Goal: Task Accomplishment & Management: Use online tool/utility

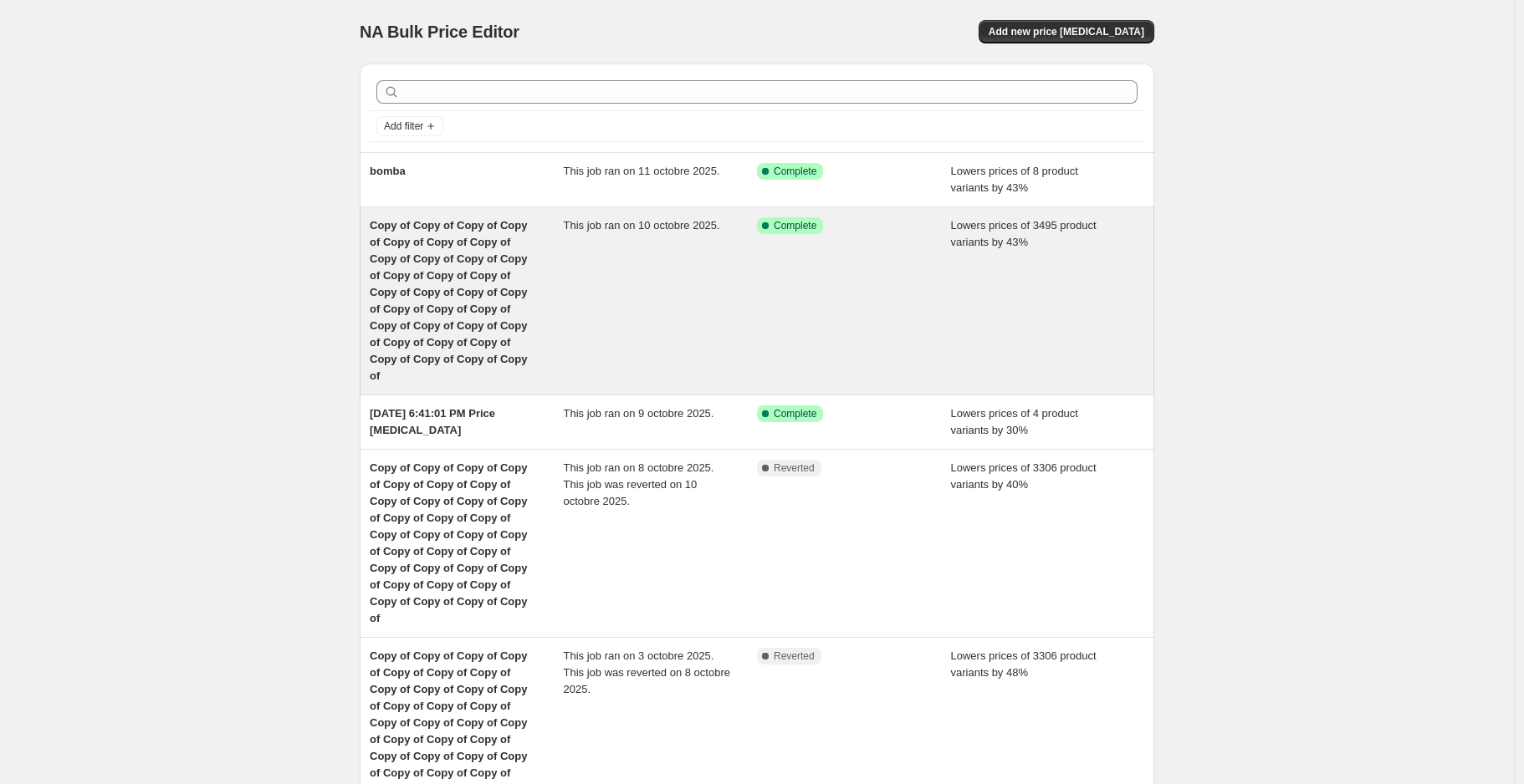
click at [555, 256] on div "Copy of Copy of Copy of Copy of Copy of Copy of Copy of Copy of Copy of Copy of…" at bounding box center [466, 301] width 194 height 167
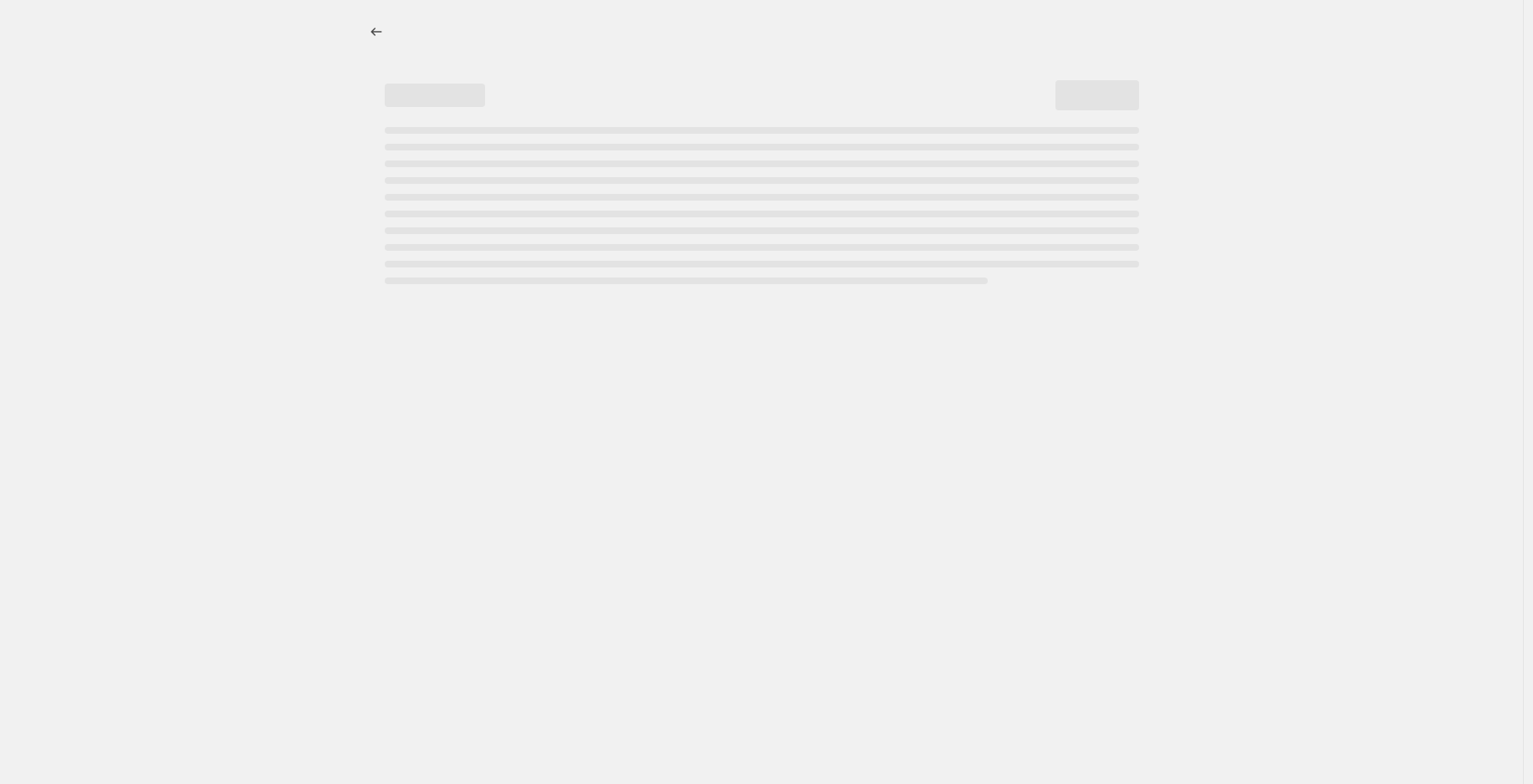
select select "percentage"
select select "not_equal"
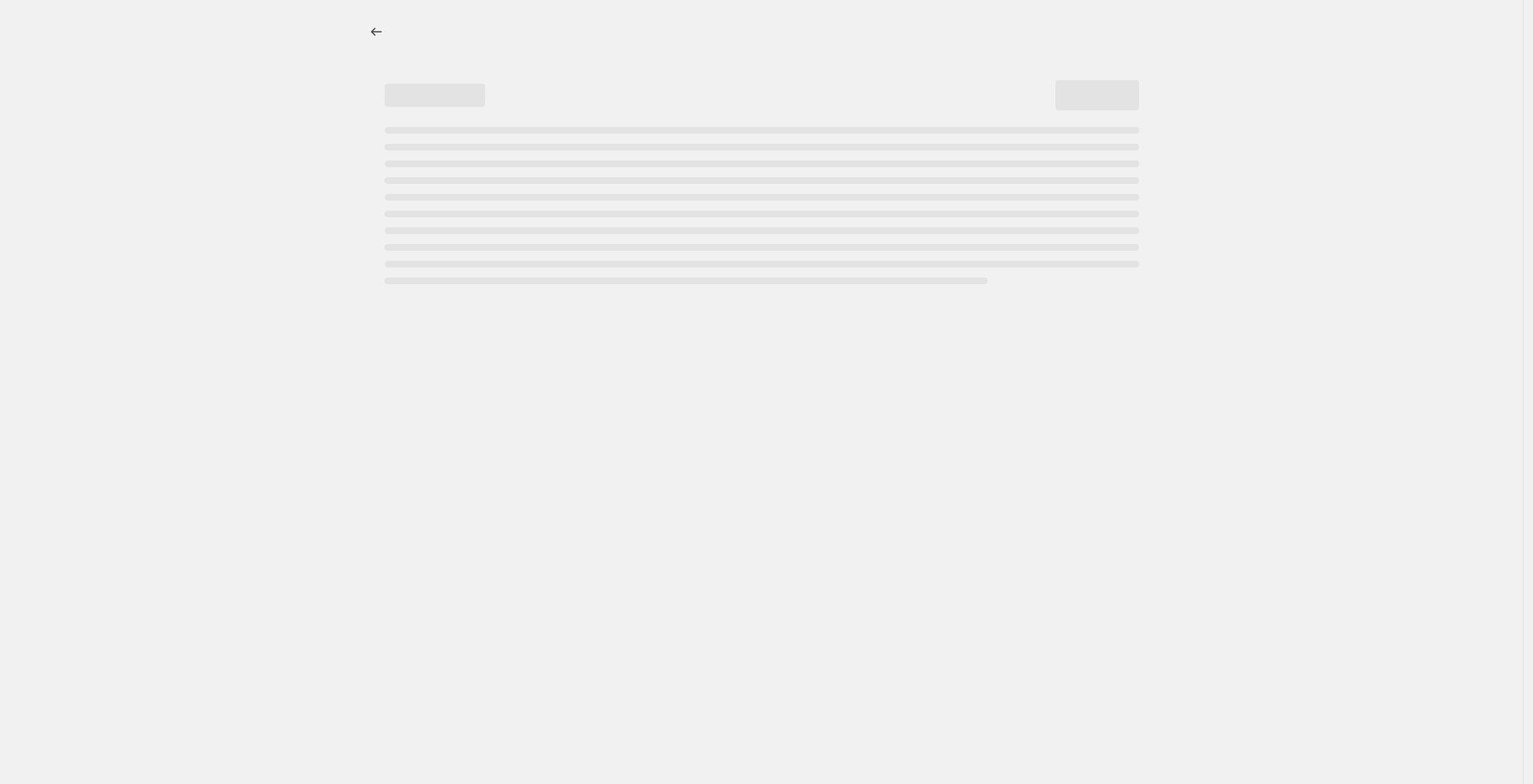
select select "not_equal"
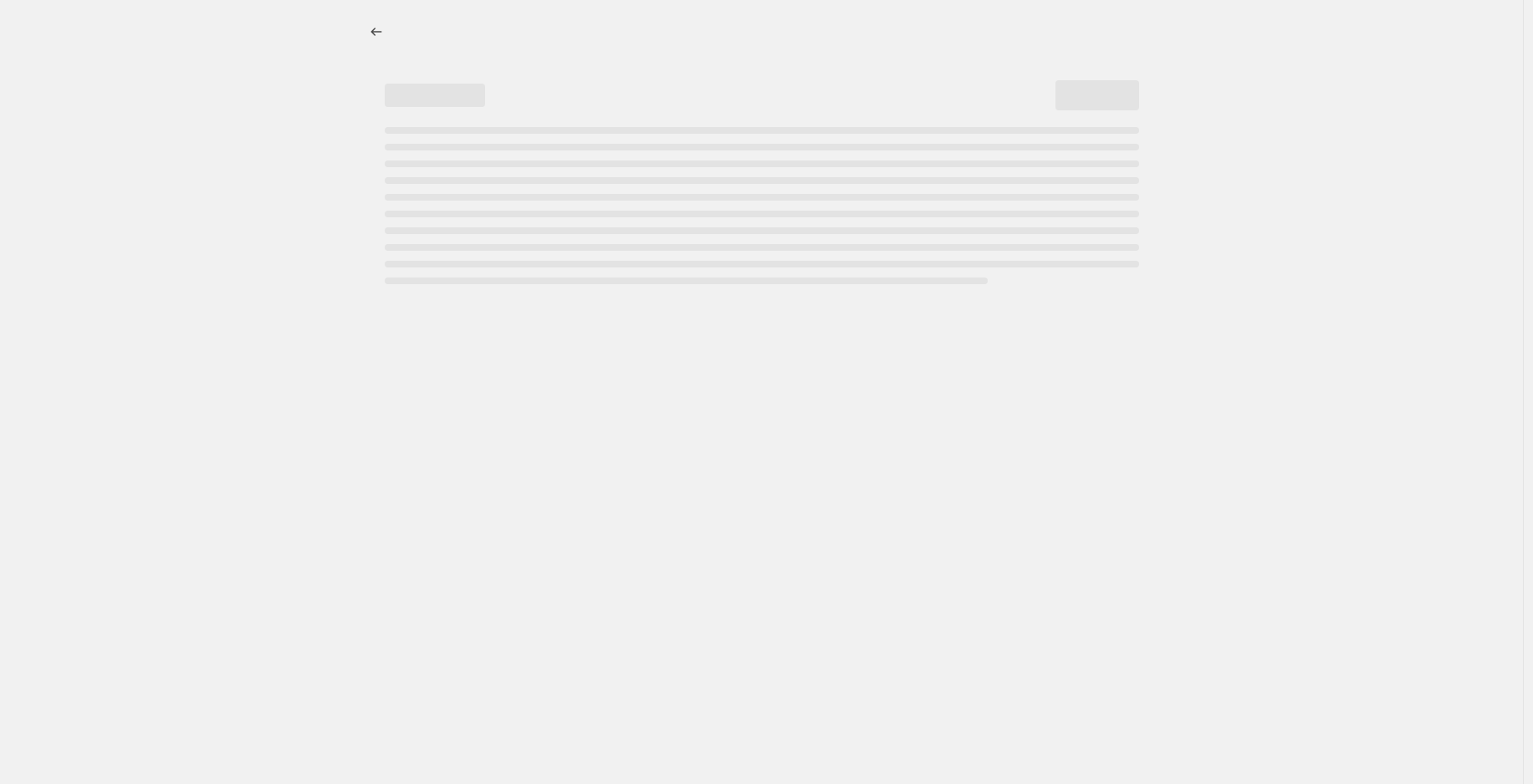
select select "not_equal"
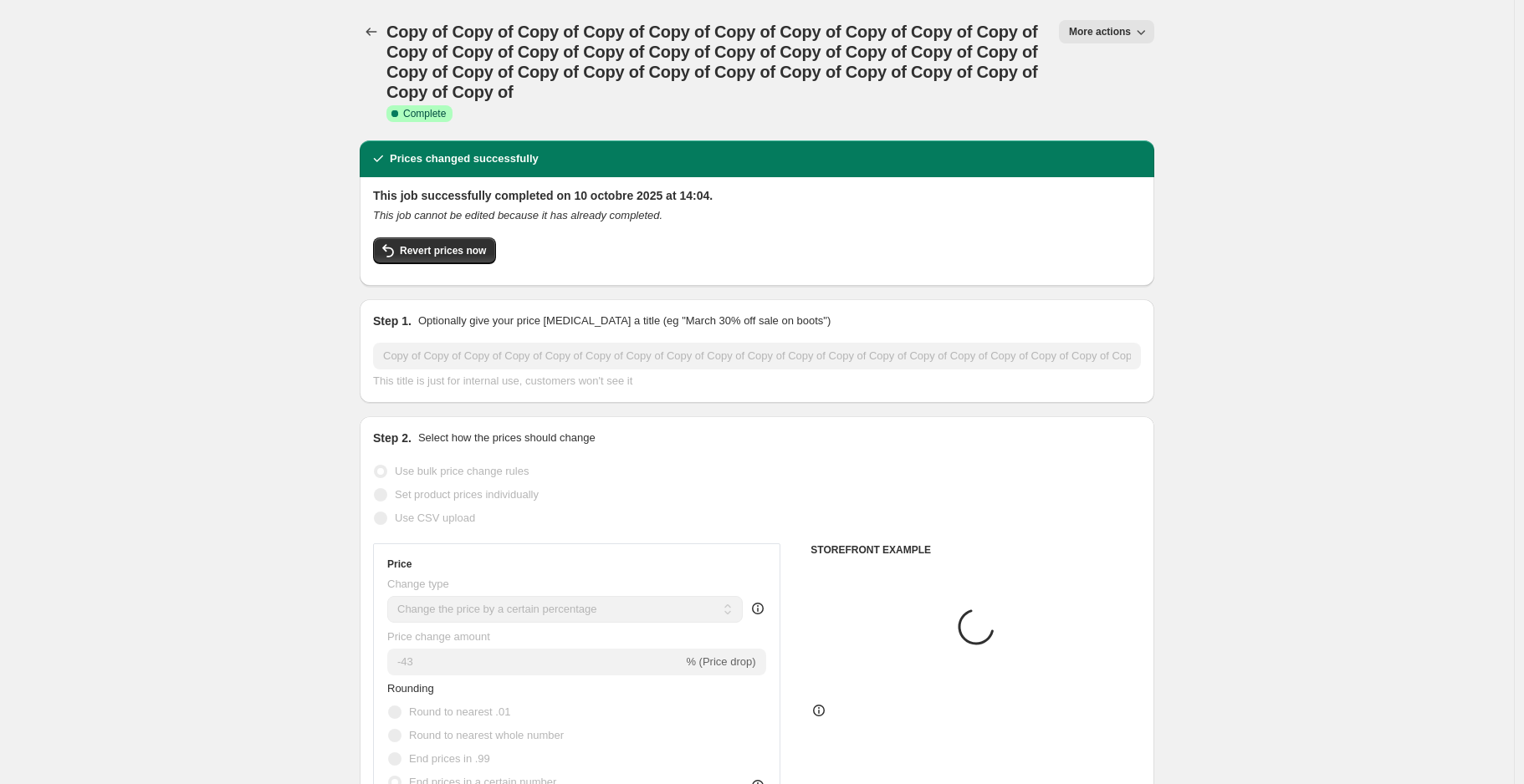
select select "collection"
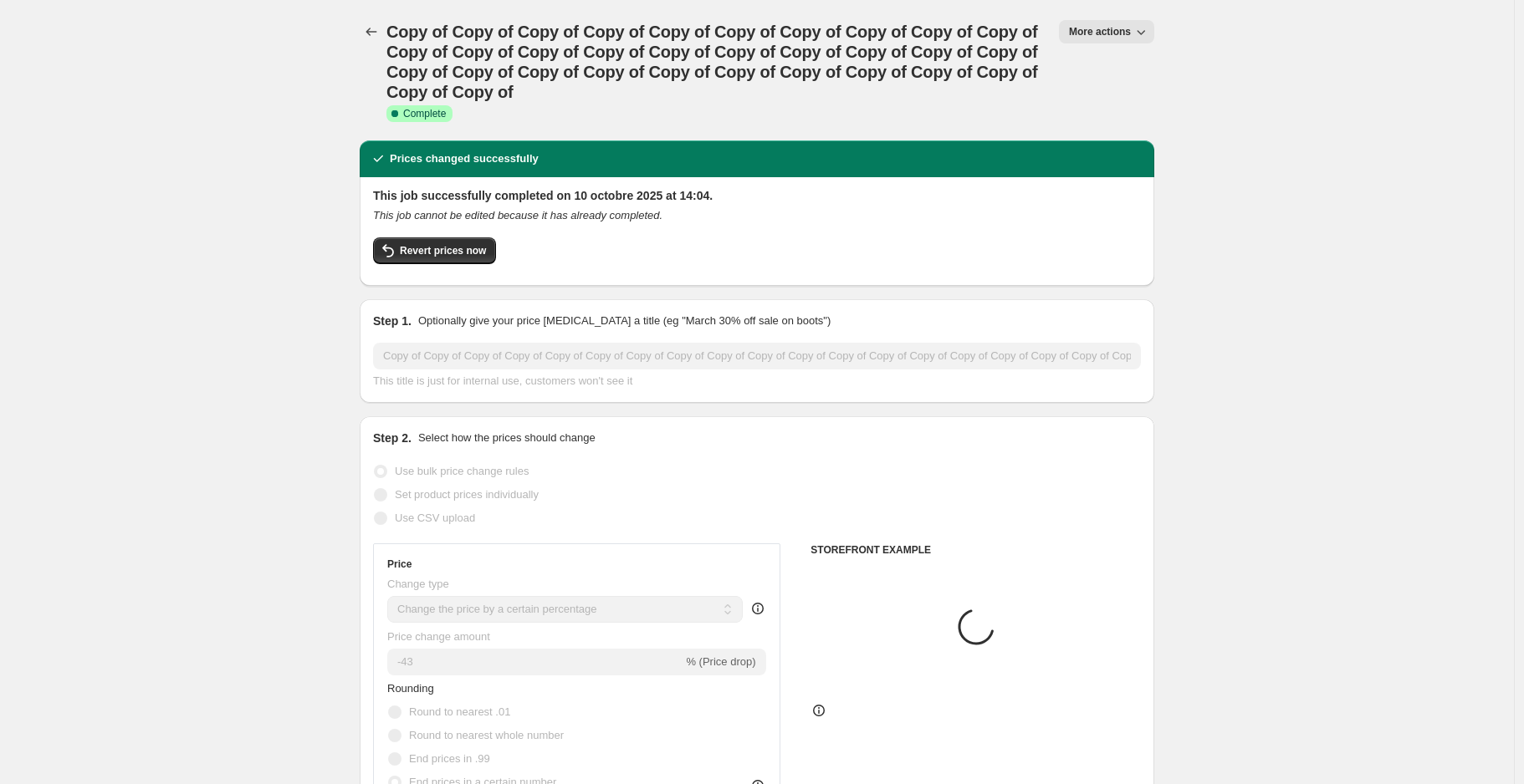
select select "collection"
select select "tag"
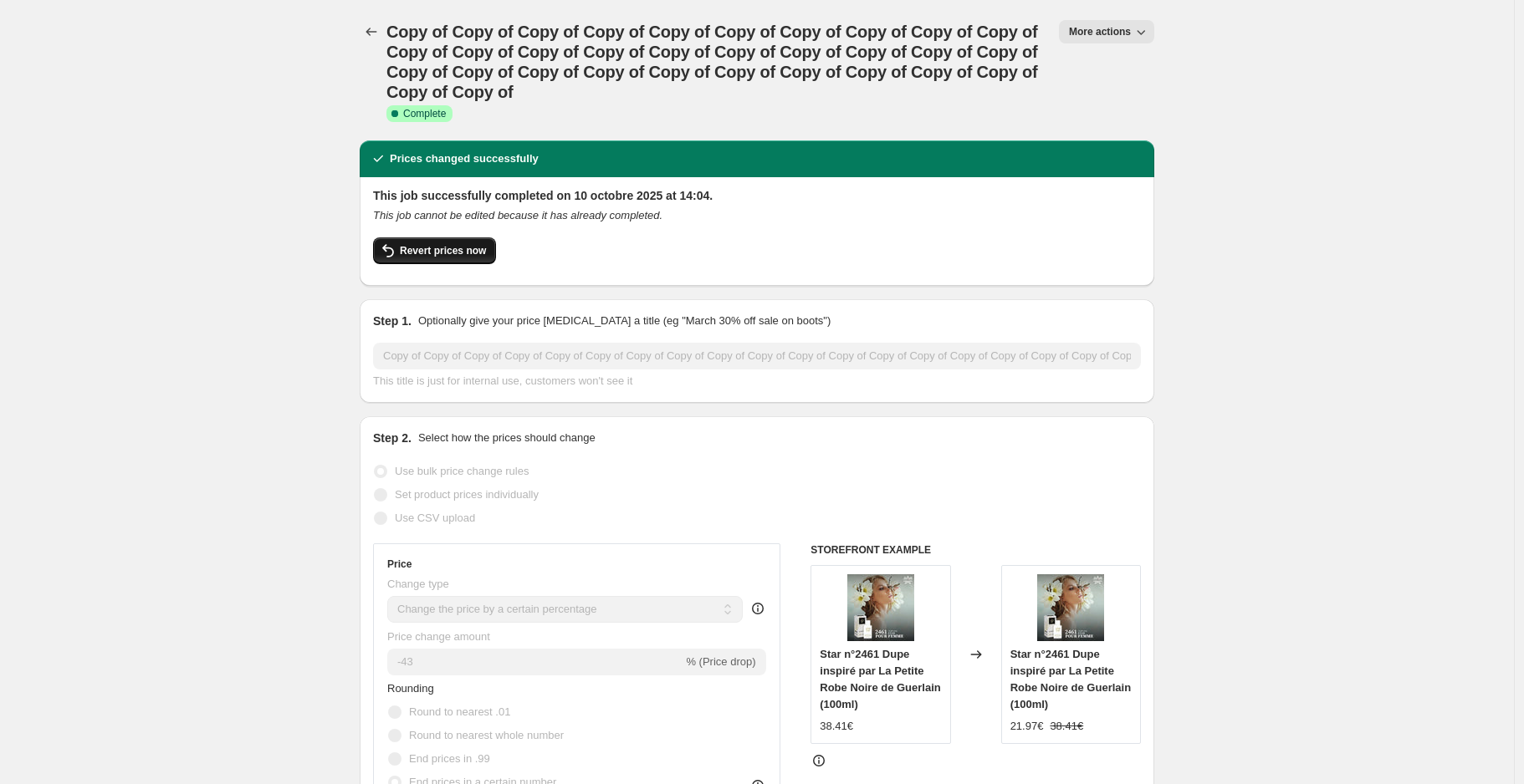
click at [454, 253] on span "Revert prices now" at bounding box center [443, 251] width 86 height 14
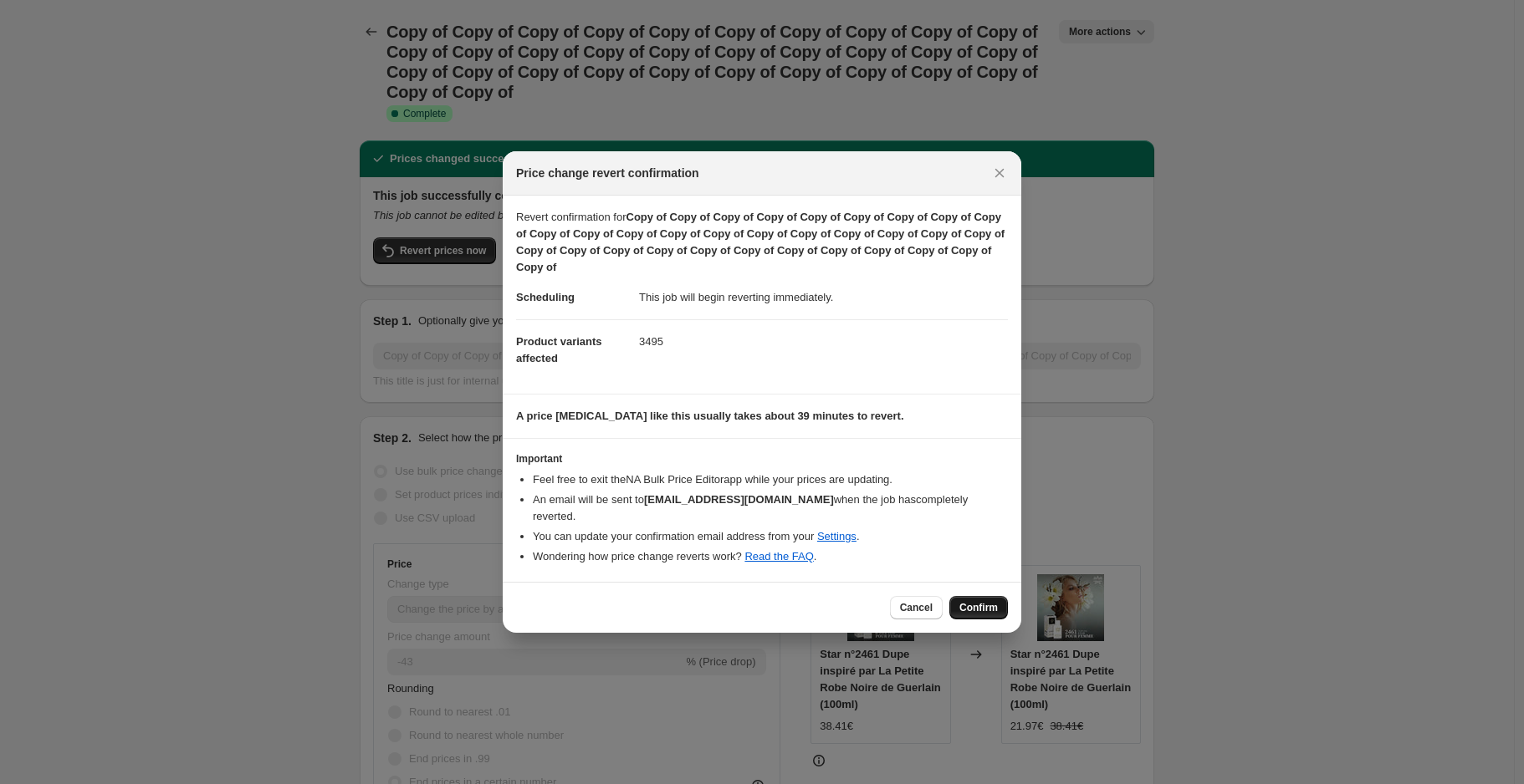
click at [976, 604] on span "Confirm" at bounding box center [978, 608] width 39 height 14
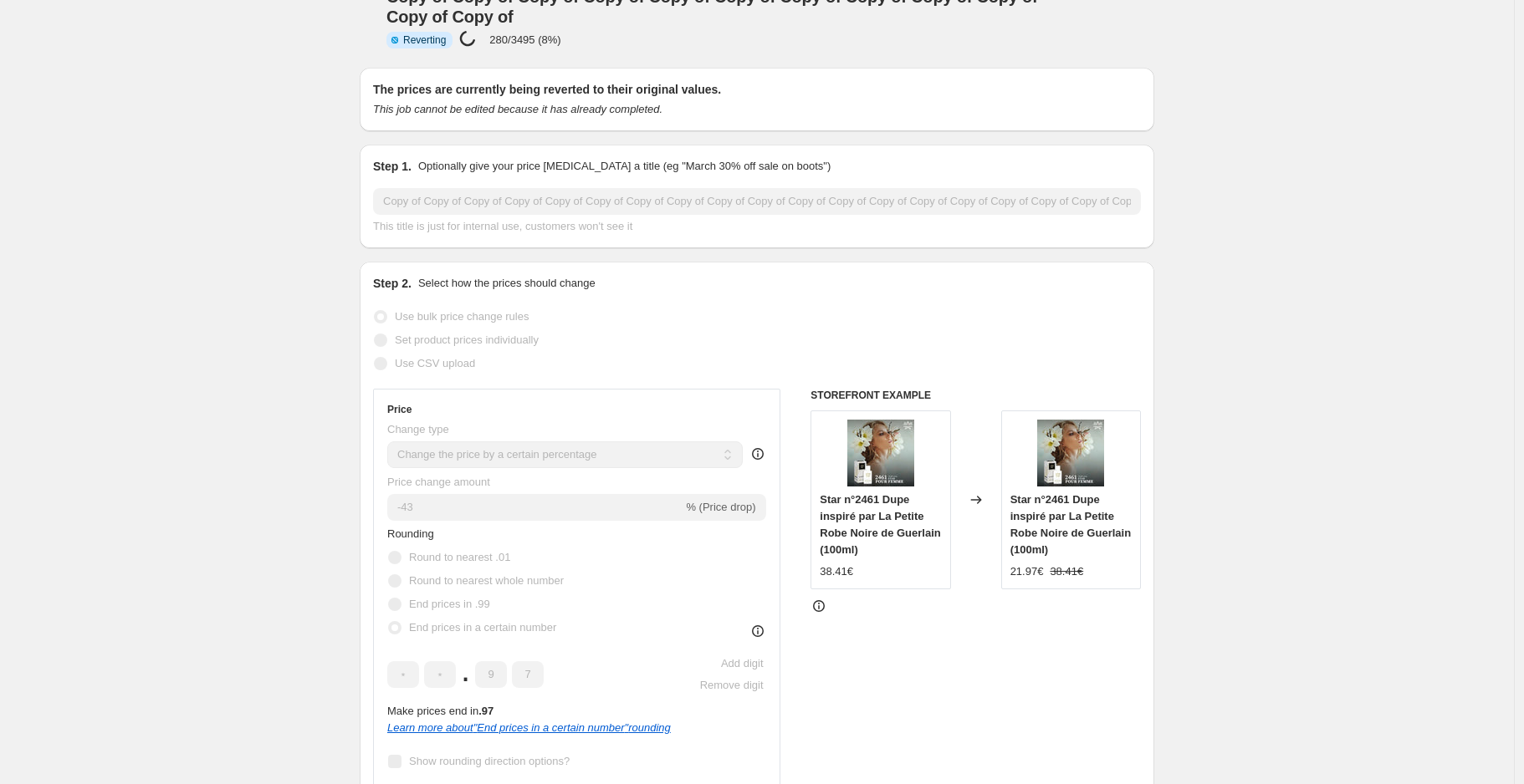
scroll to position [14, 0]
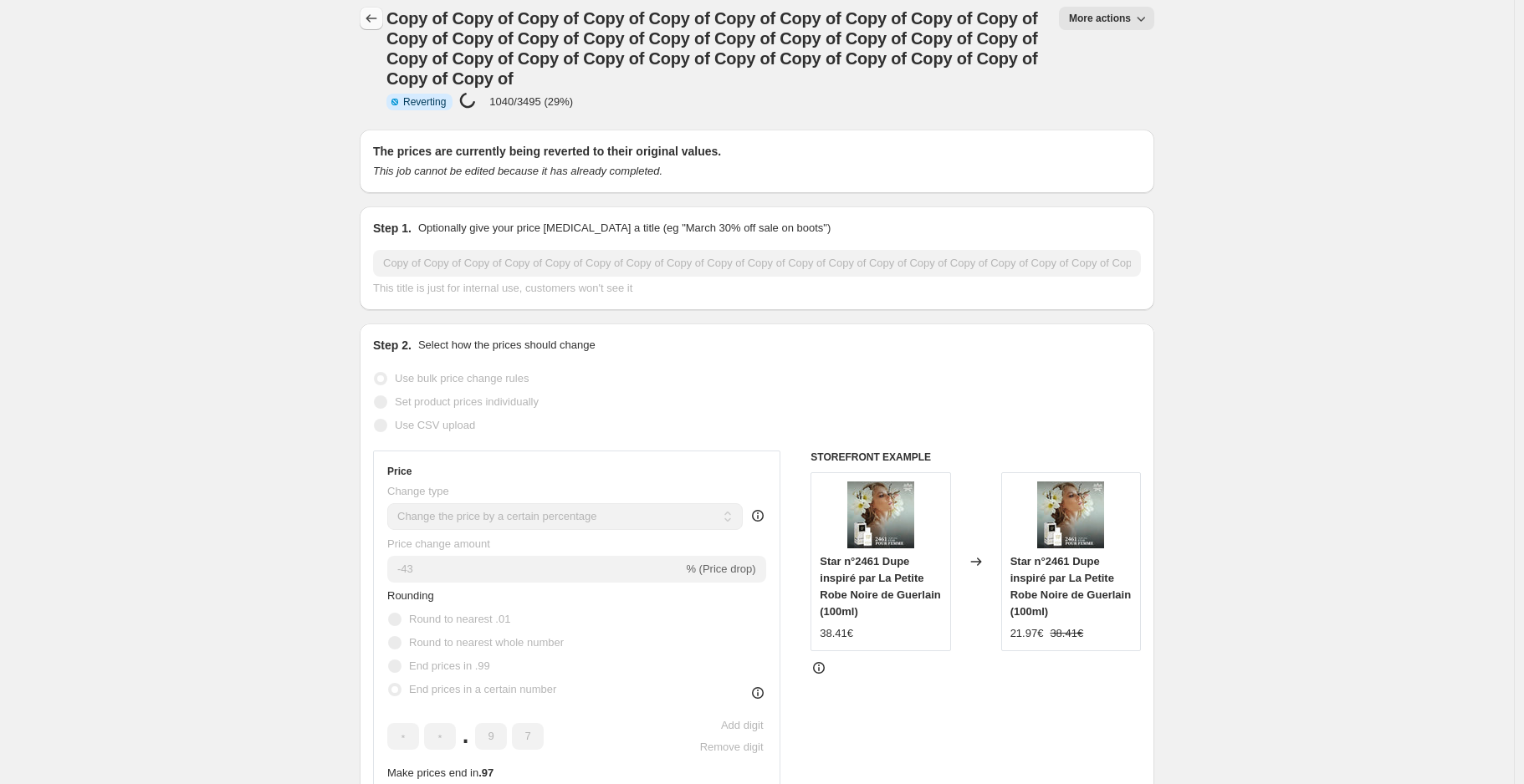
click at [375, 15] on icon "Price change jobs" at bounding box center [371, 18] width 16 height 16
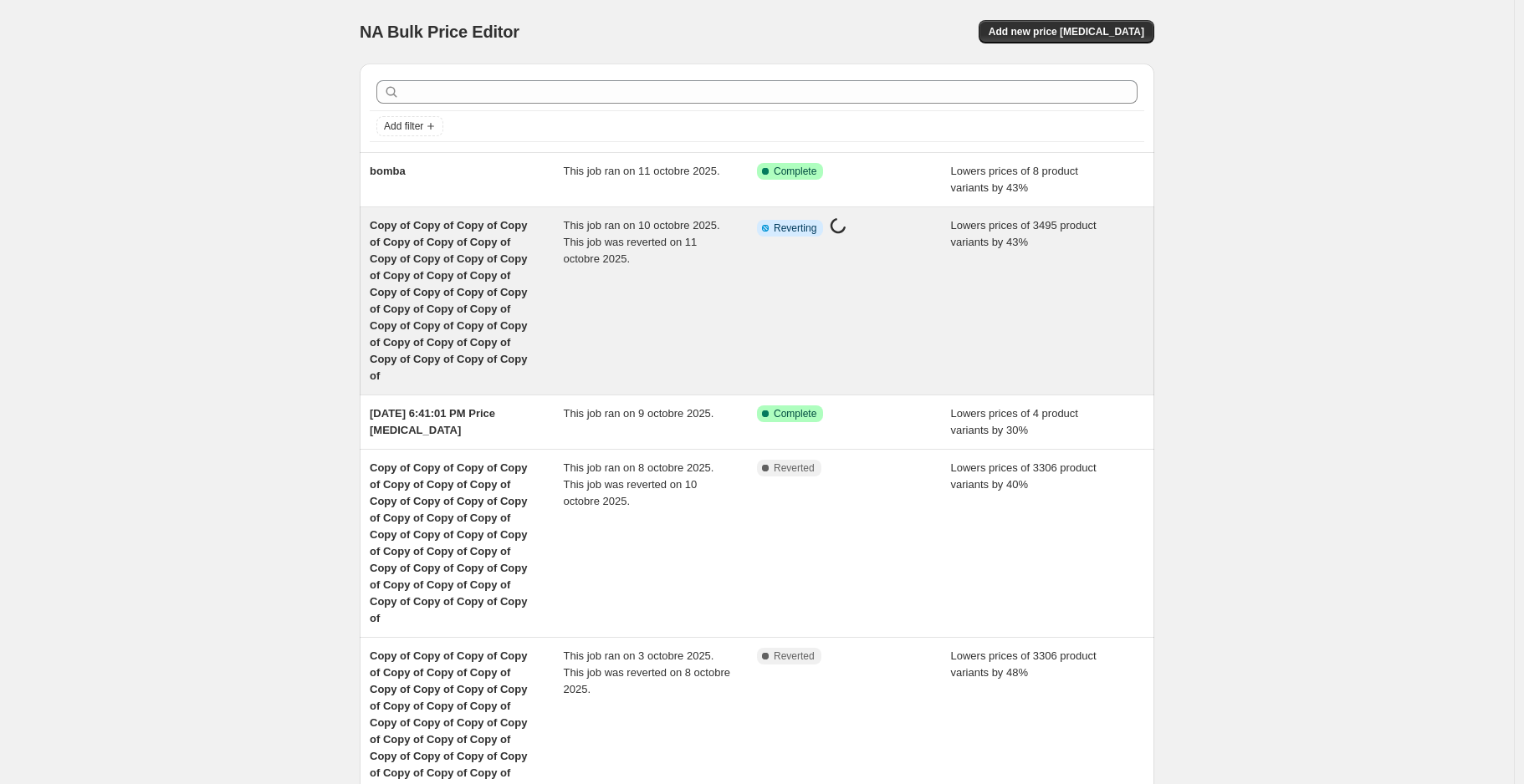
click at [678, 257] on div "This job ran on 10 octobre 2025. This job was reverted on 11 octobre 2025." at bounding box center [660, 301] width 194 height 167
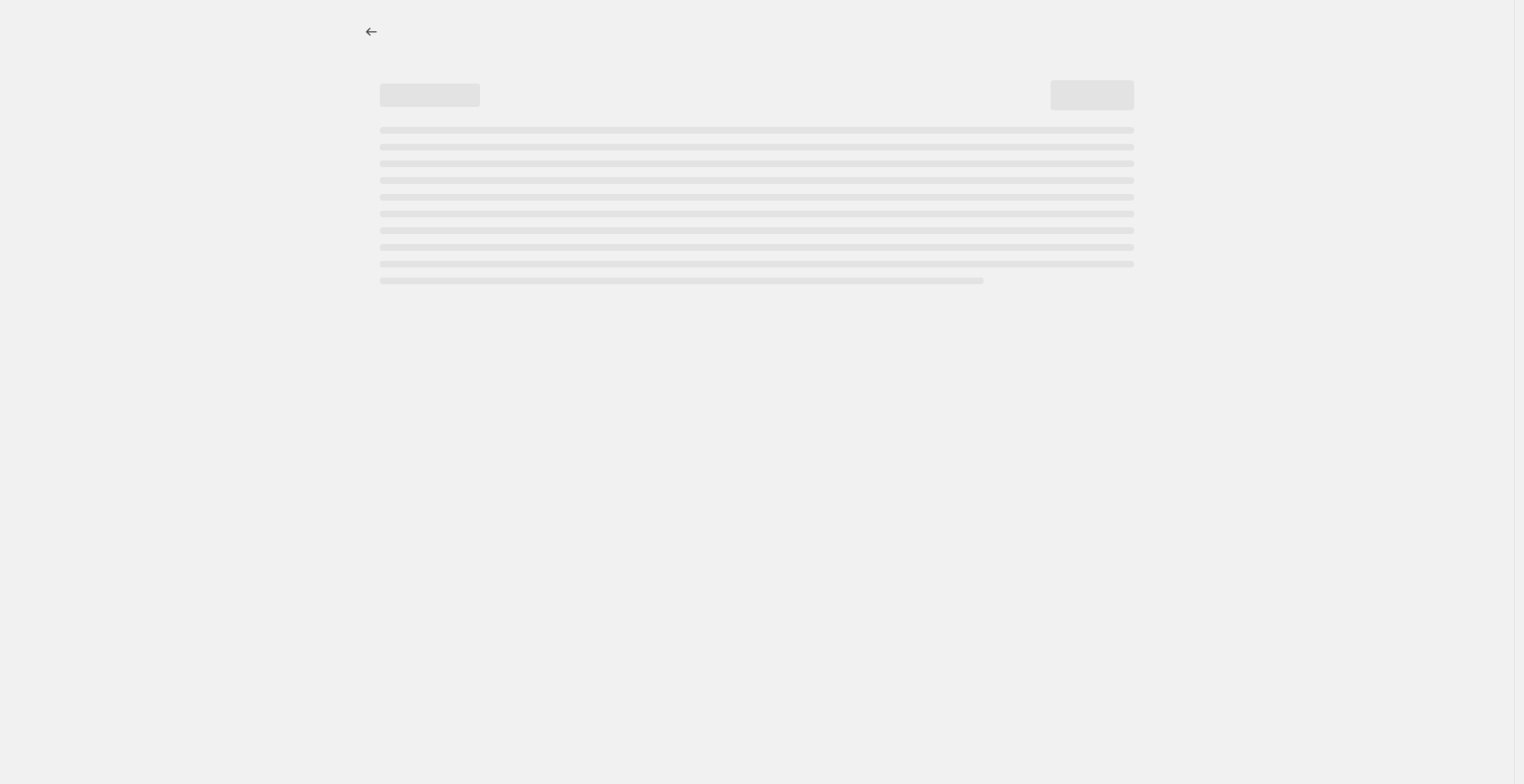
select select "percentage"
select select "collection"
select select "not_equal"
select select "collection"
select select "not_equal"
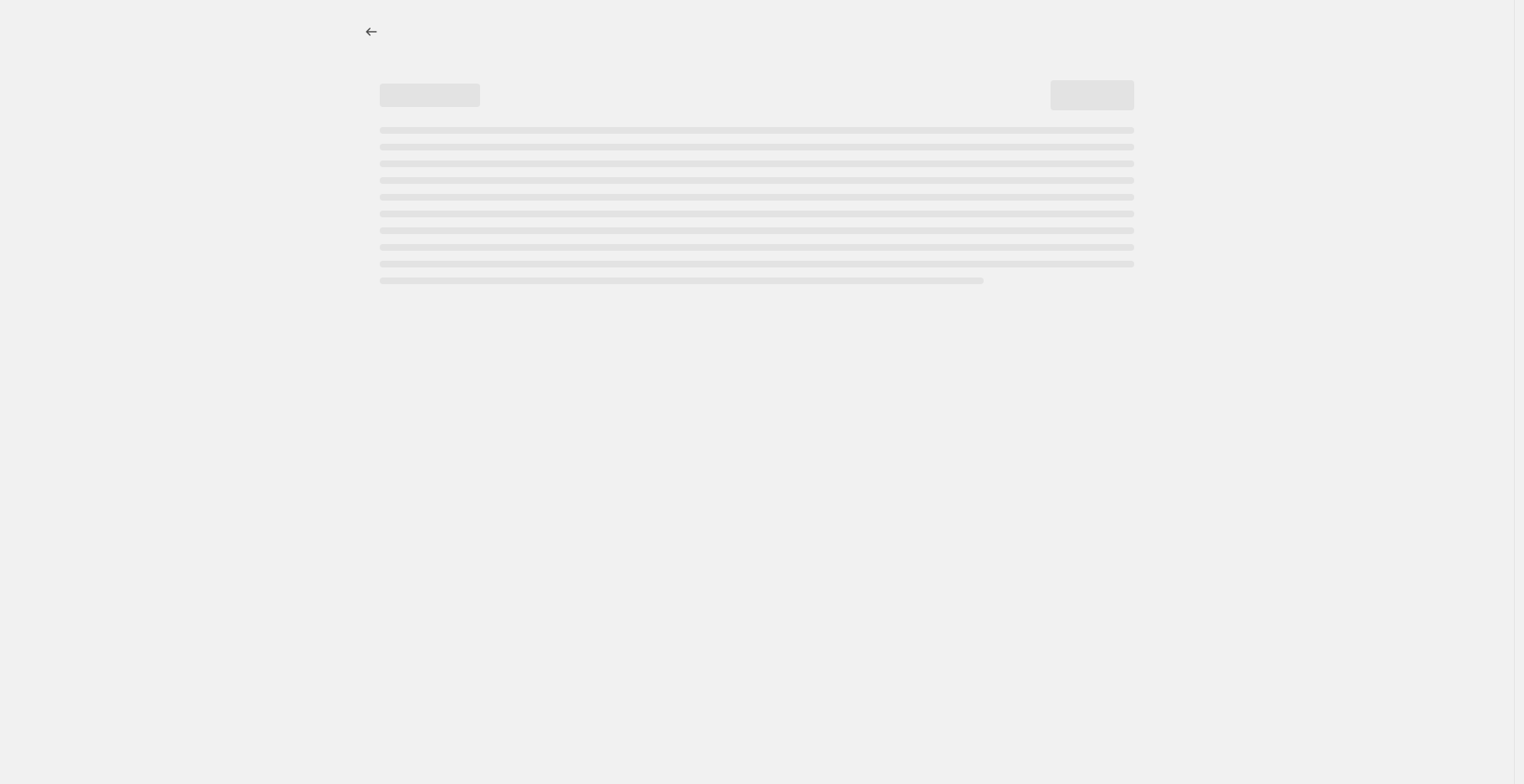
select select "collection"
select select "not_equal"
select select "collection"
select select "not_equal"
select select "collection"
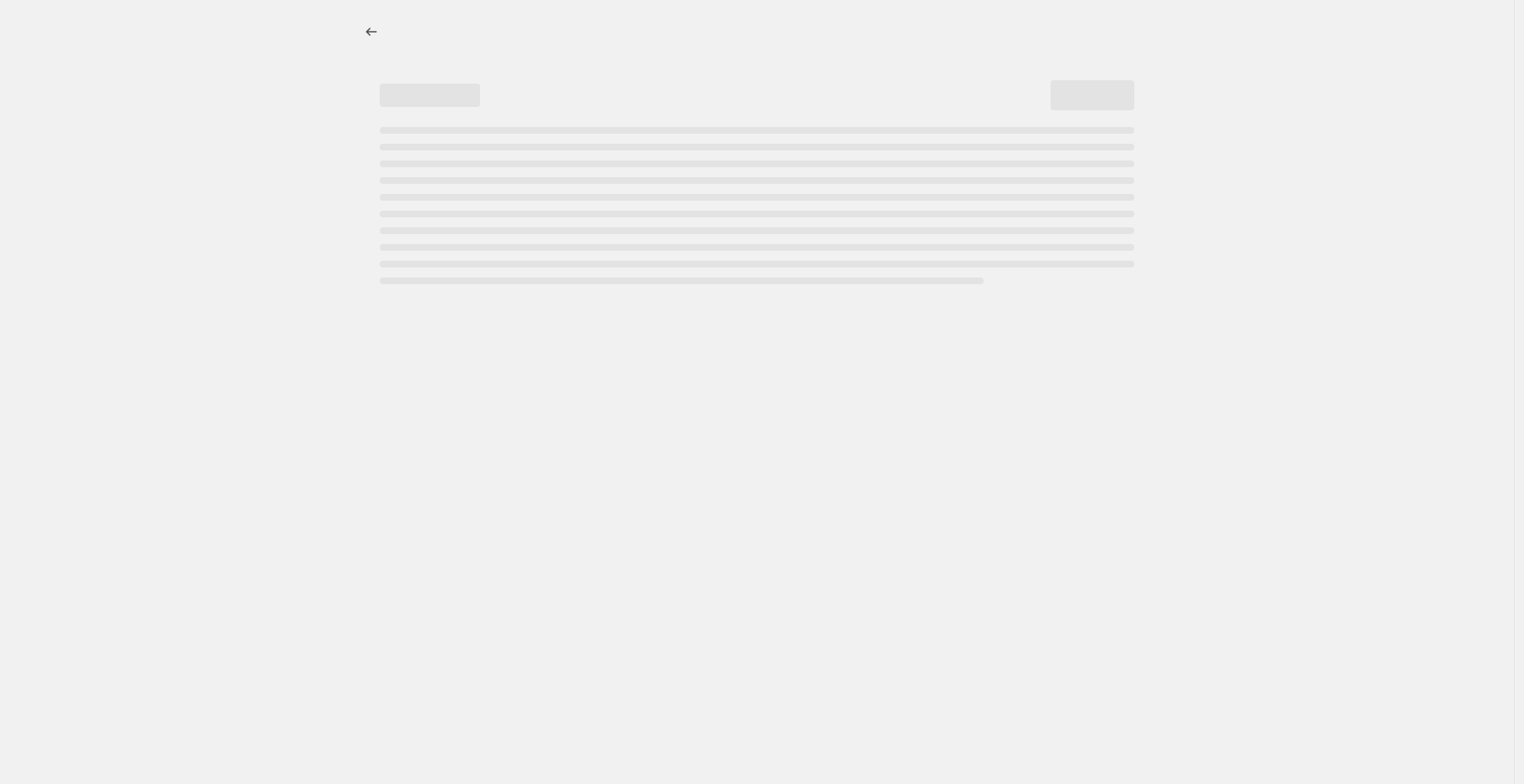
select select "not_equal"
select select "collection"
select select "not_equal"
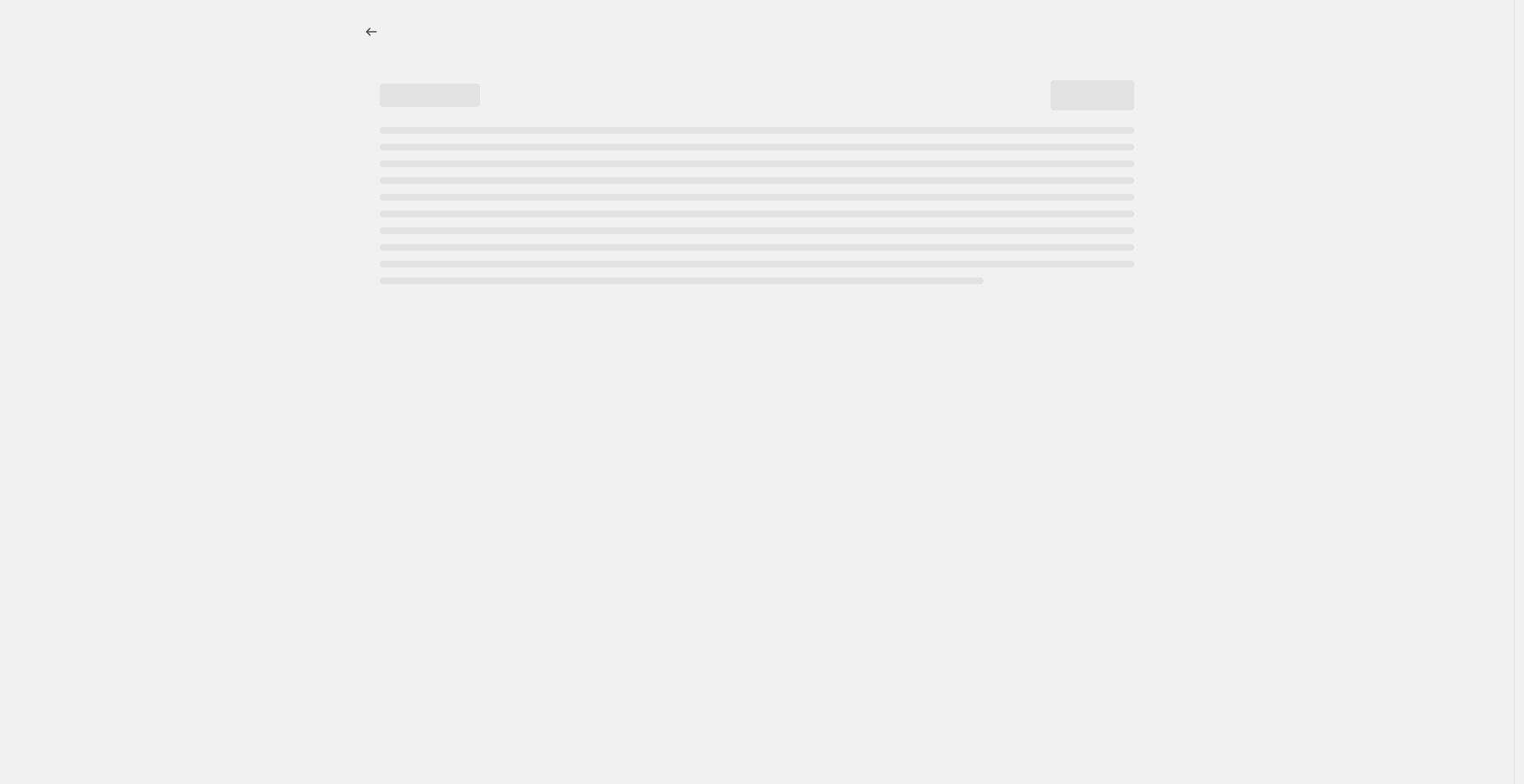
select select "not_equal"
select select "collection"
select select "not_equal"
select select "tag"
select select "not_equal"
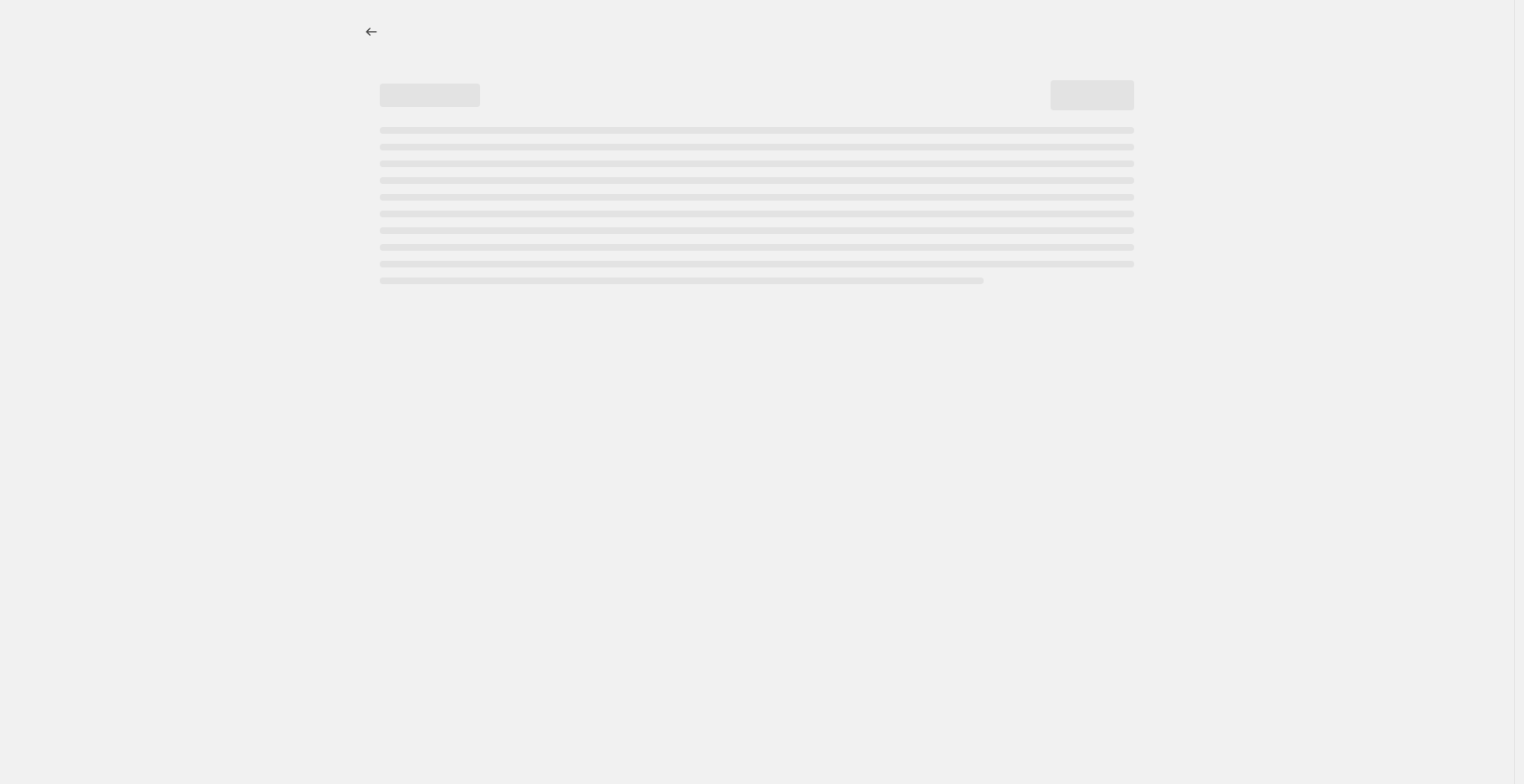
select select "not_equal"
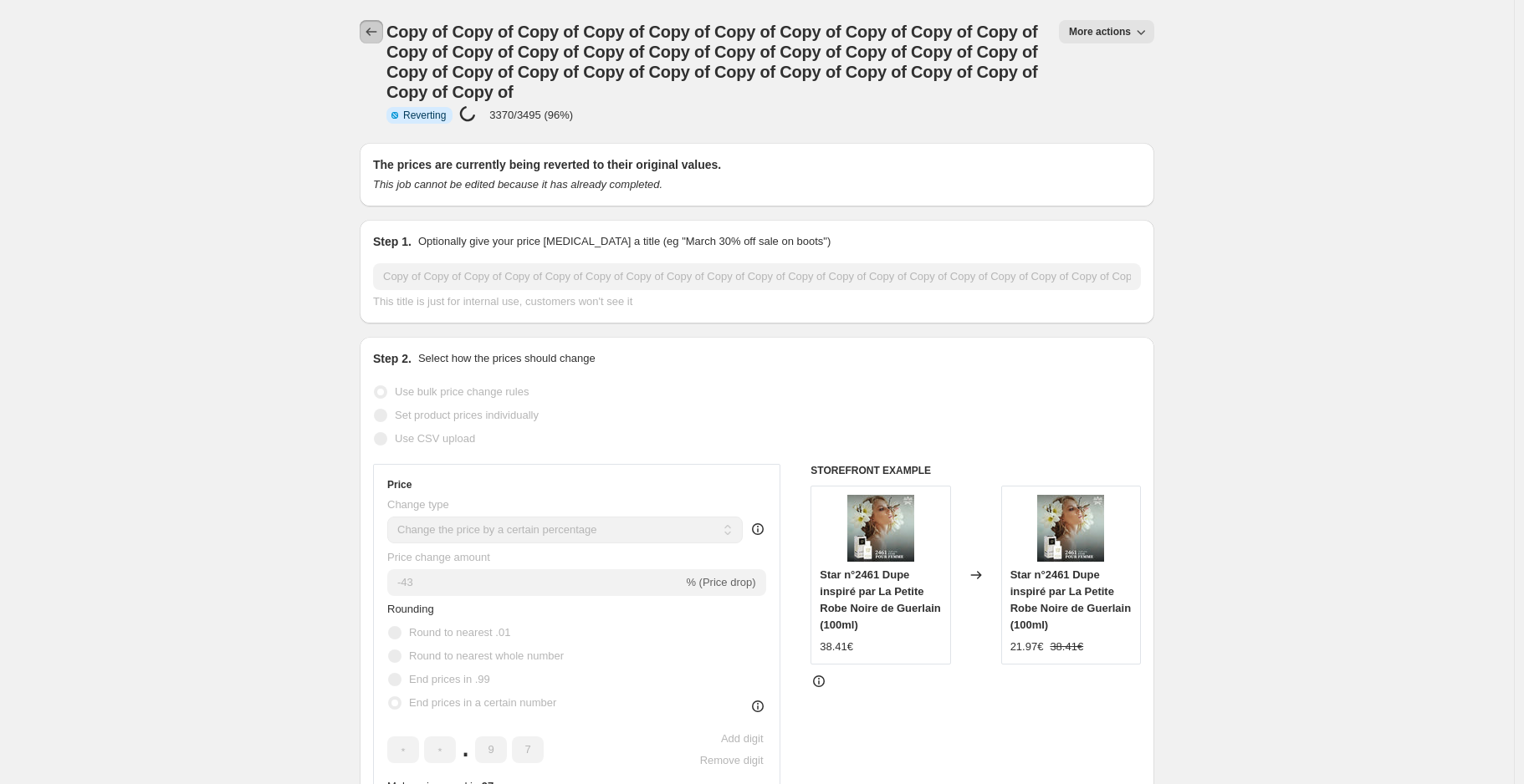
click at [375, 33] on icon "Price change jobs" at bounding box center [371, 31] width 16 height 16
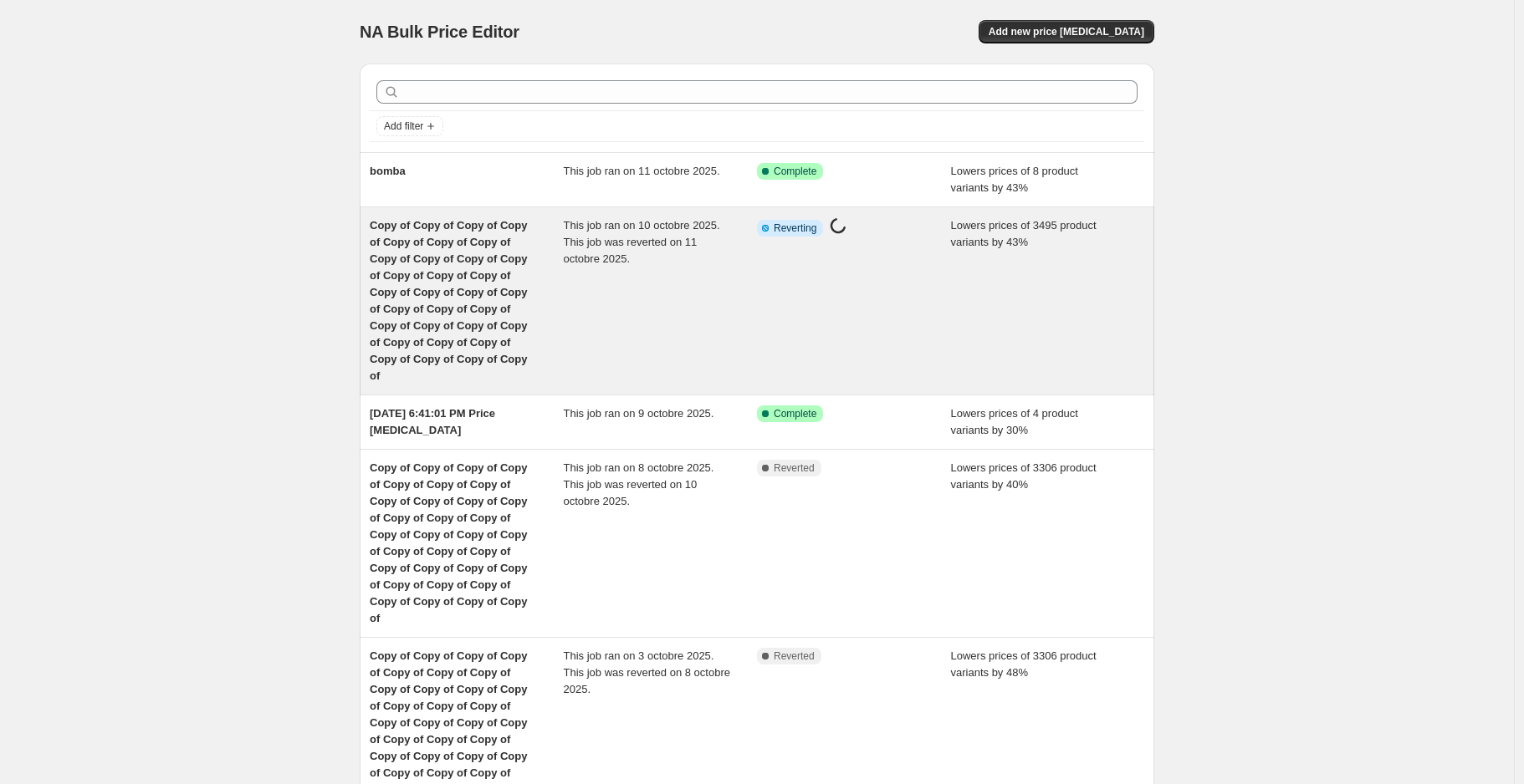
click at [715, 288] on div "This job ran on 10 octobre 2025. This job was reverted on 11 octobre 2025." at bounding box center [660, 301] width 194 height 167
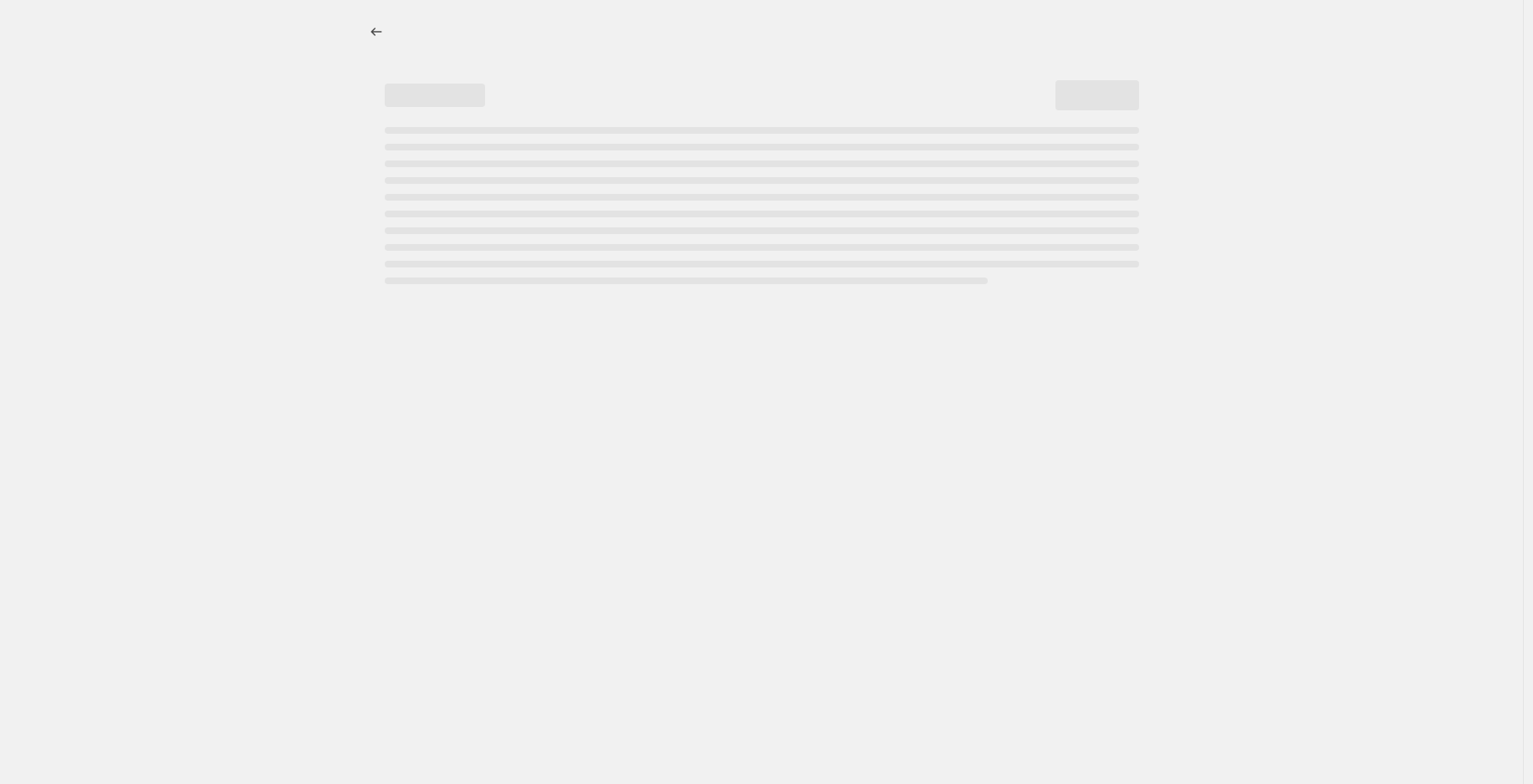
select select "percentage"
select select "collection"
select select "not_equal"
select select "collection"
select select "not_equal"
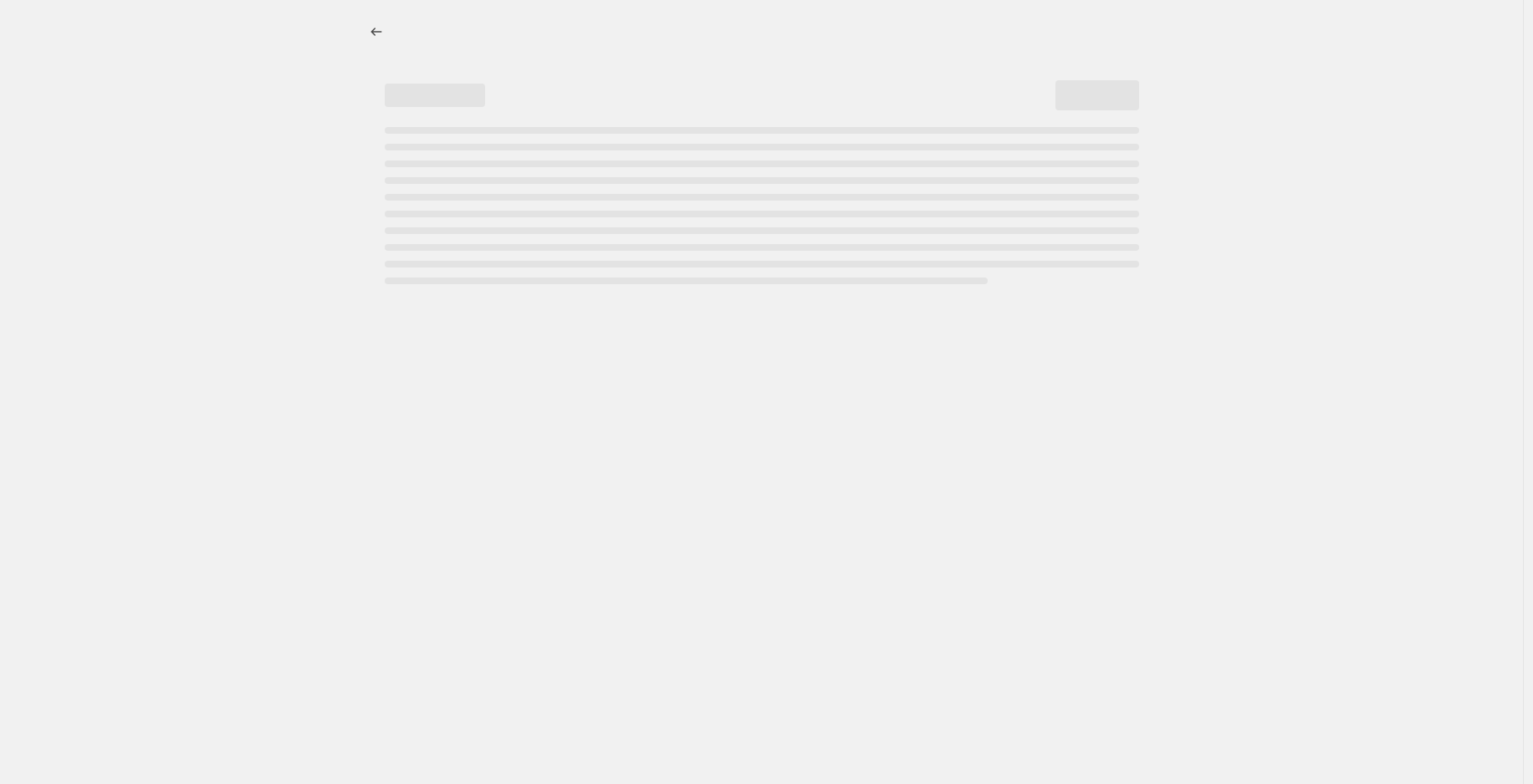
select select "collection"
select select "not_equal"
select select "collection"
select select "not_equal"
select select "collection"
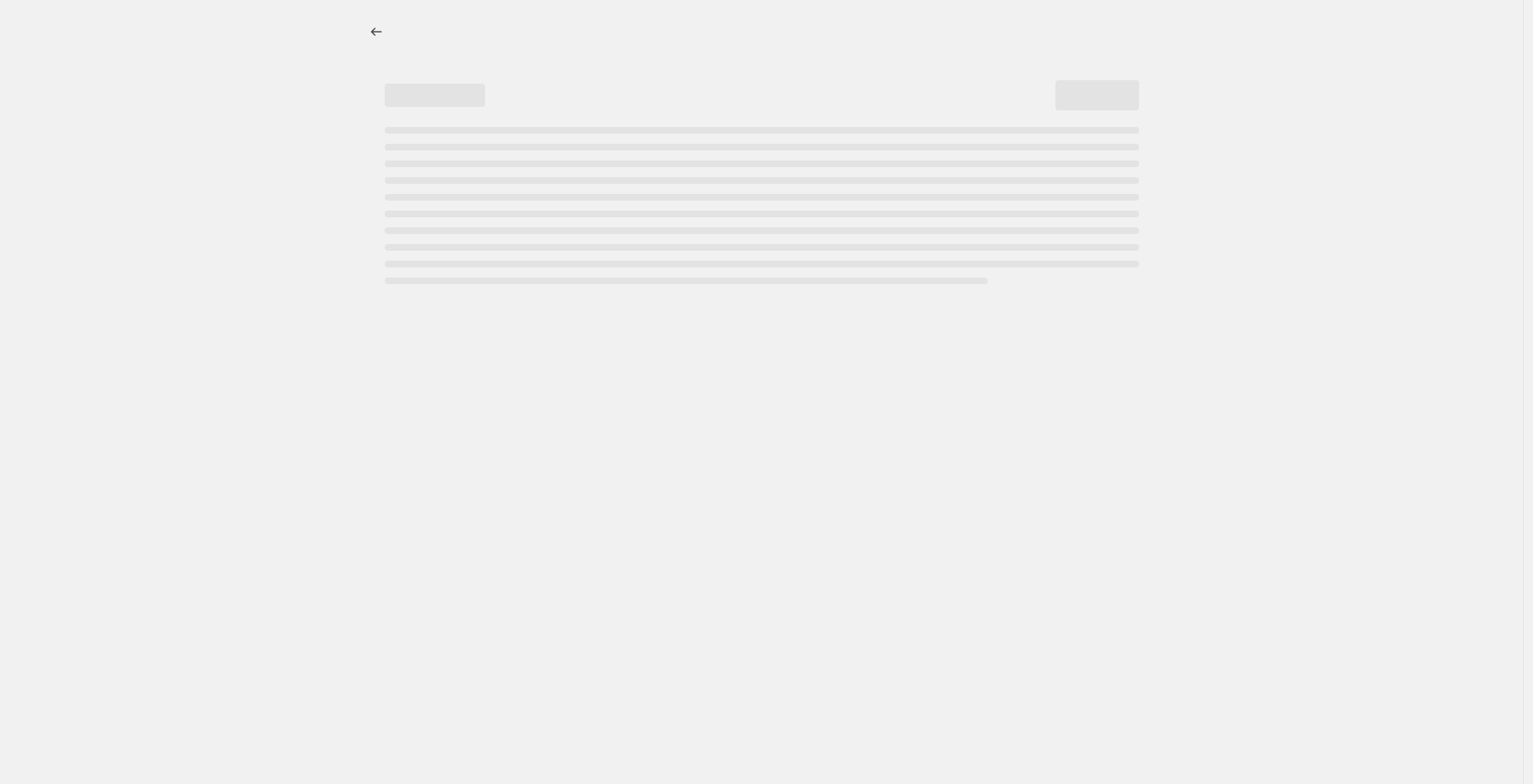
select select "not_equal"
select select "collection"
select select "not_equal"
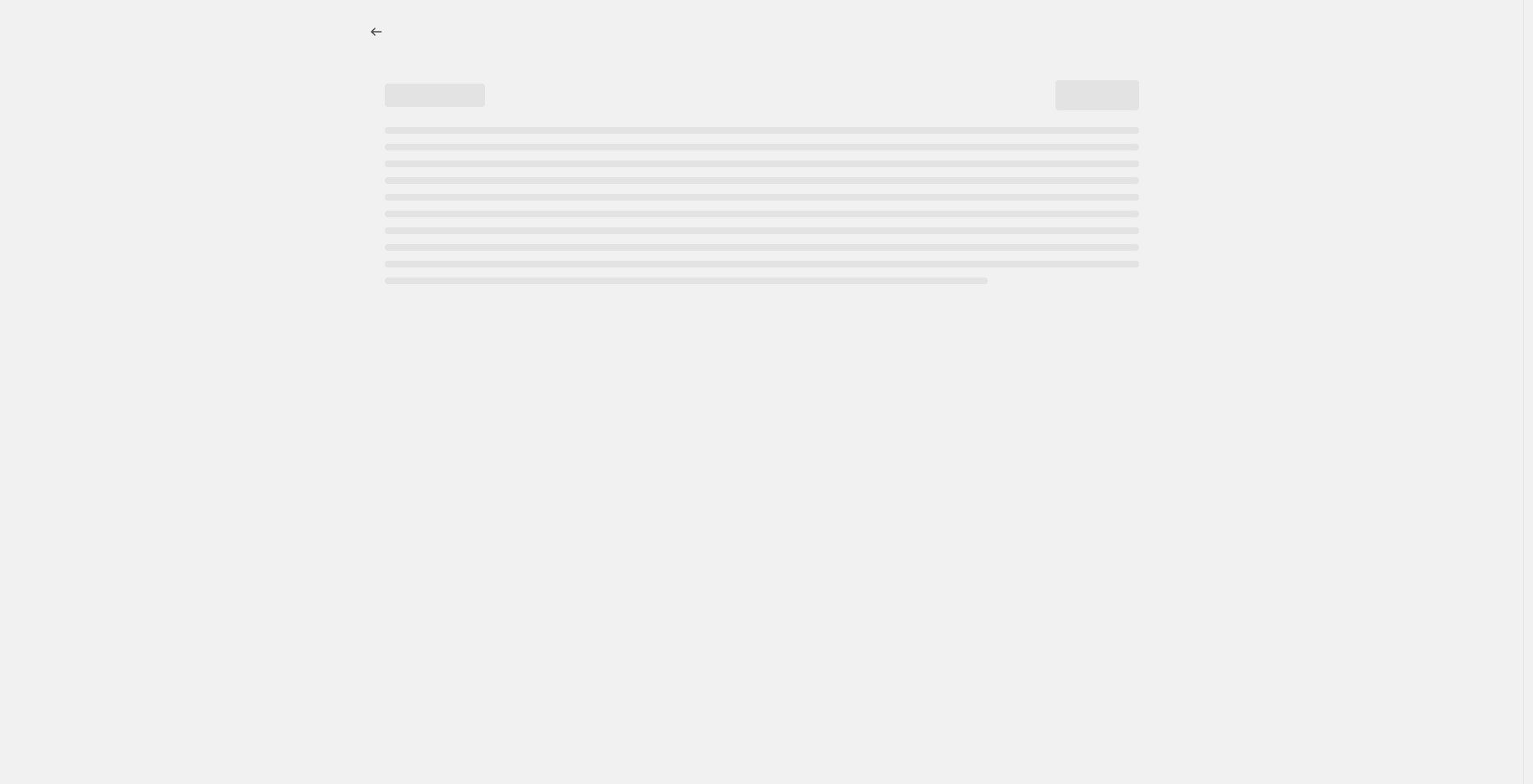
select select "not_equal"
select select "collection"
select select "not_equal"
select select "tag"
select select "not_equal"
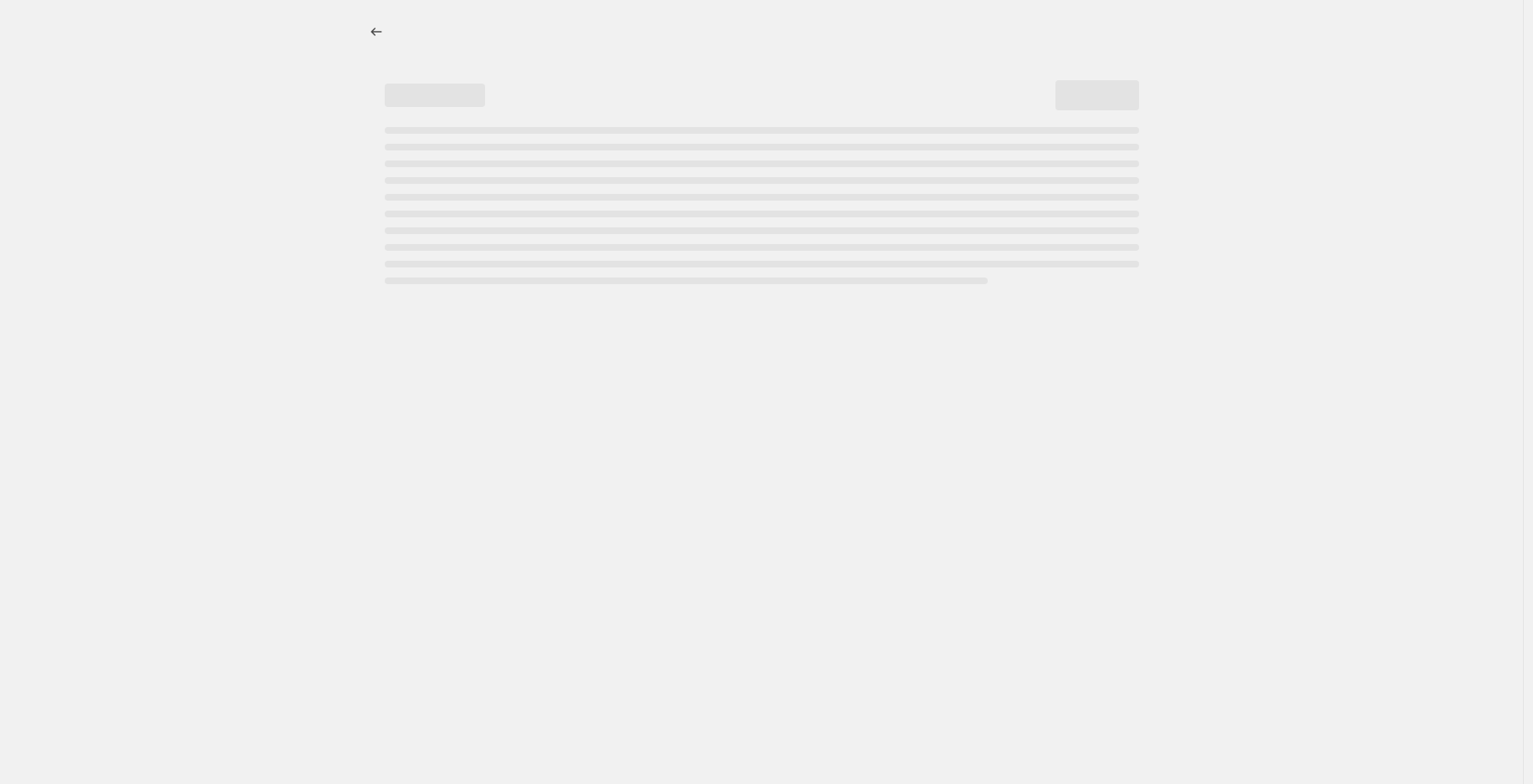
select select "not_equal"
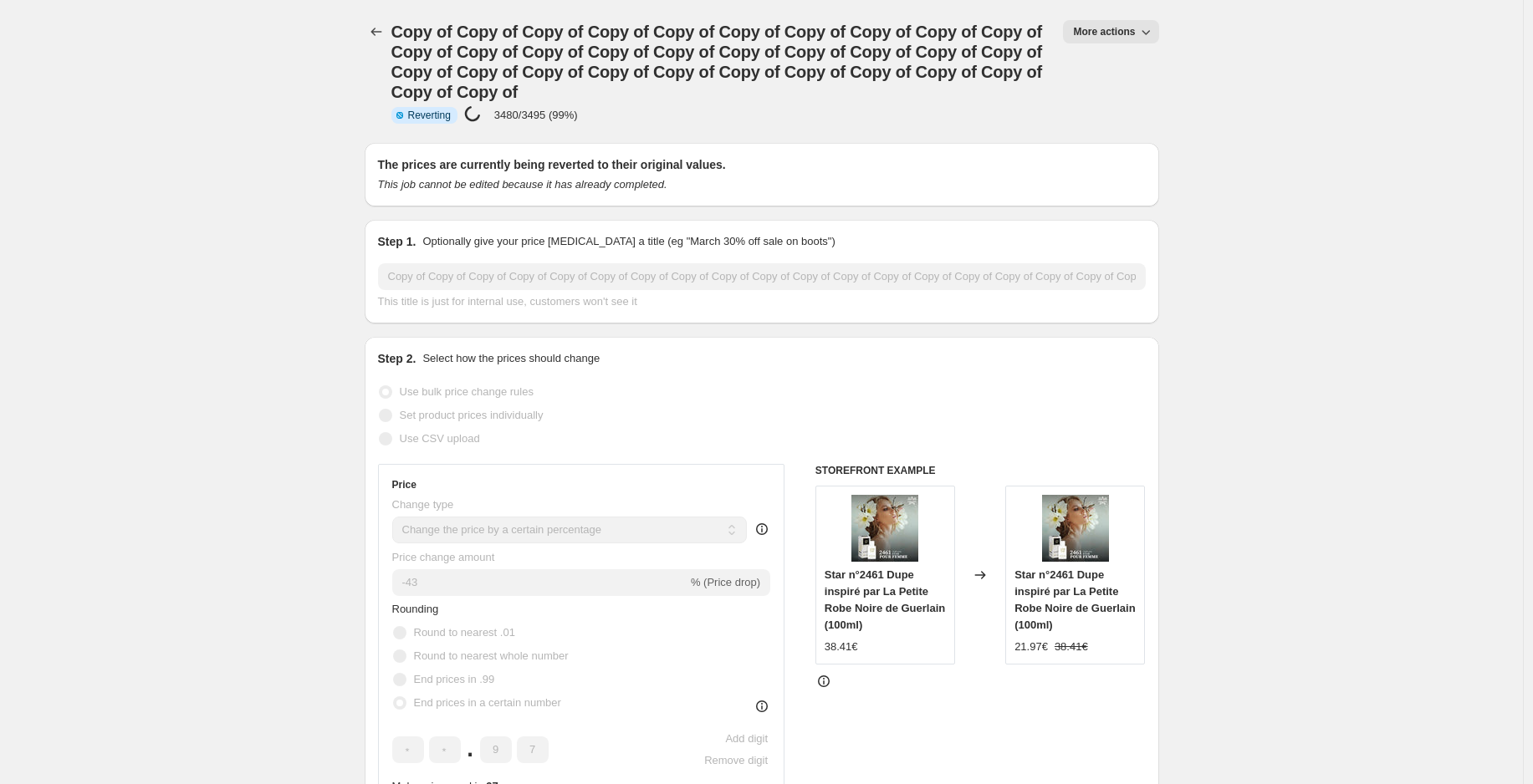
select select "percentage"
select select "collection"
select select "not_equal"
select select "collection"
select select "not_equal"
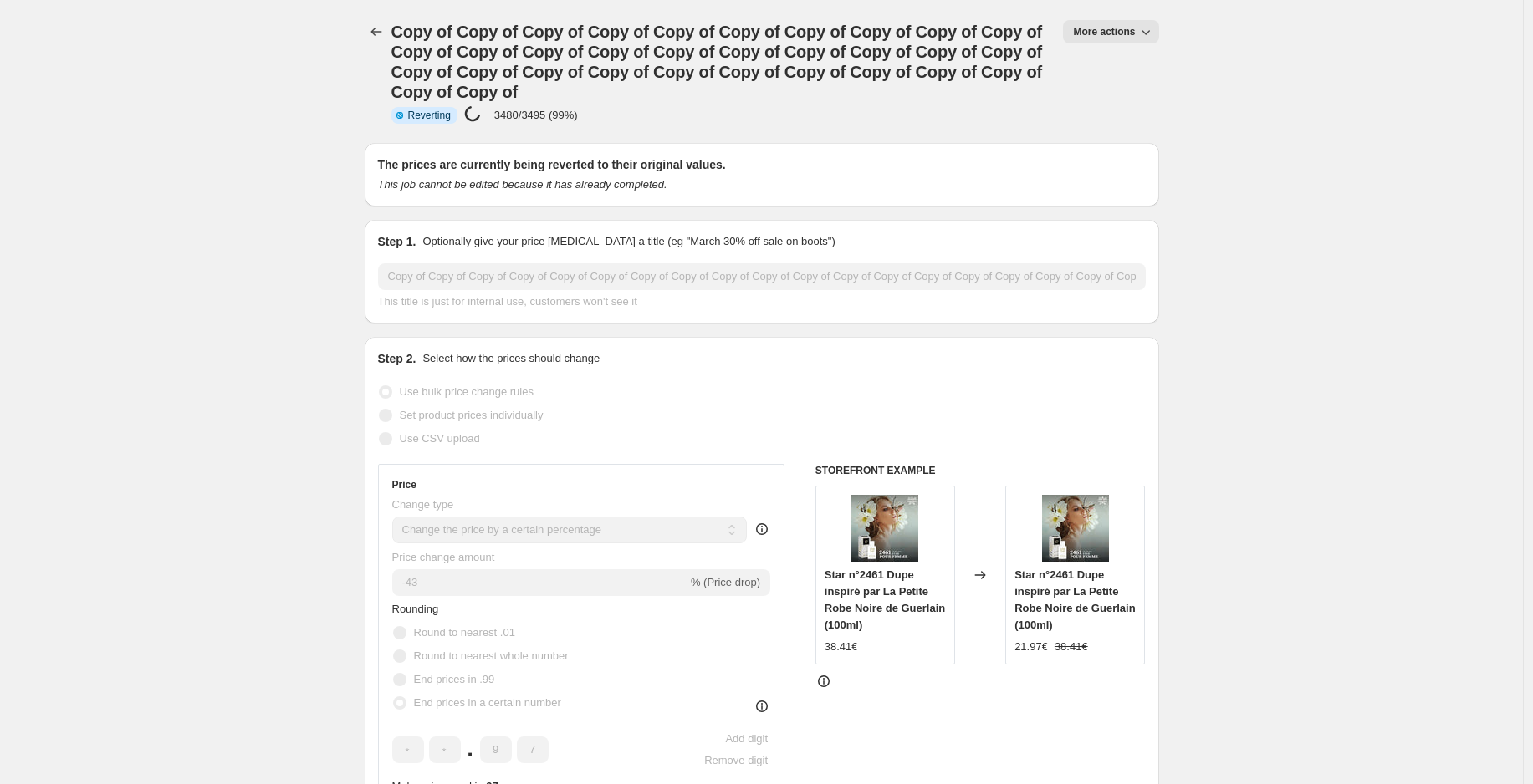
select select "collection"
select select "not_equal"
select select "collection"
select select "not_equal"
select select "collection"
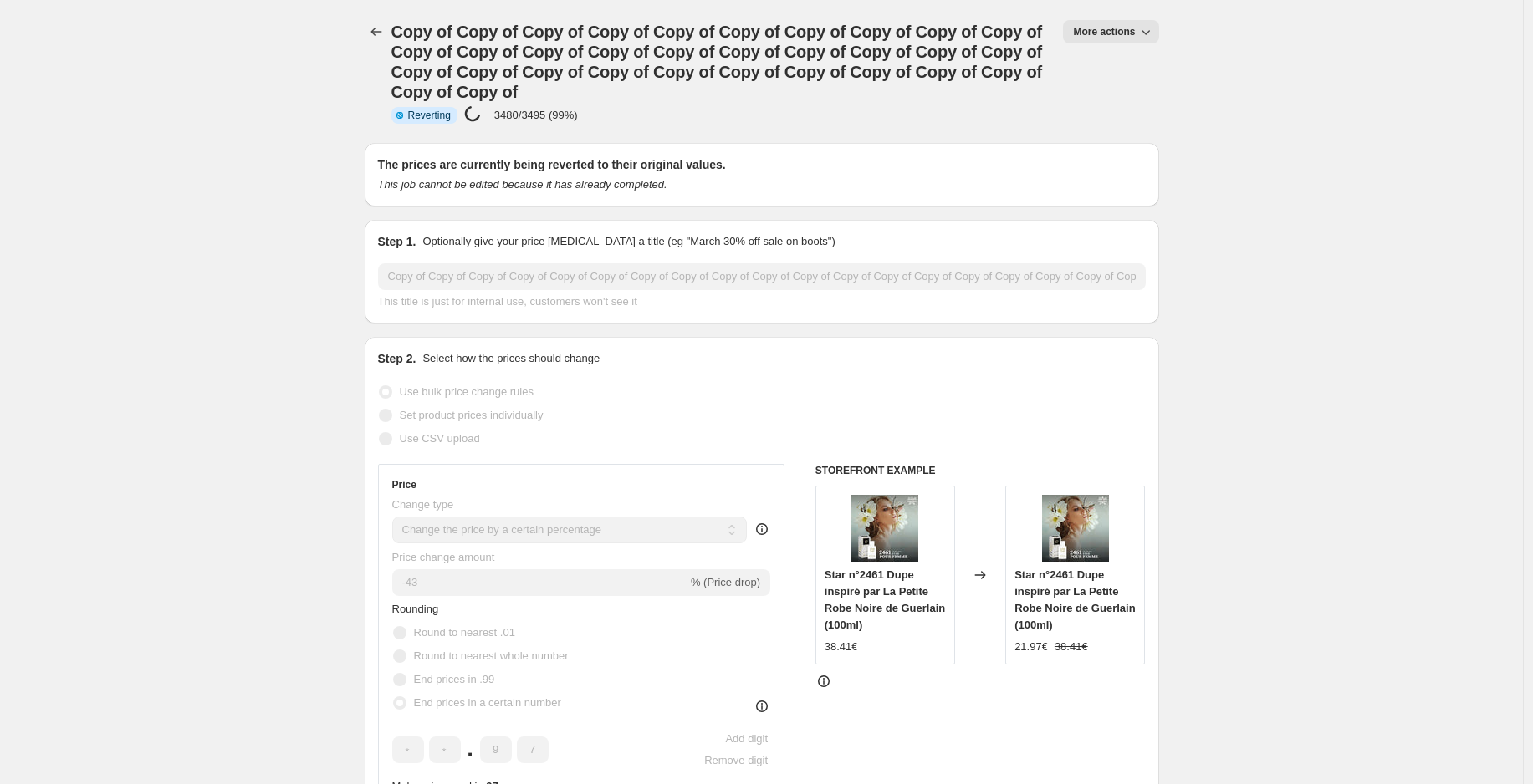
select select "not_equal"
select select "collection"
select select "not_equal"
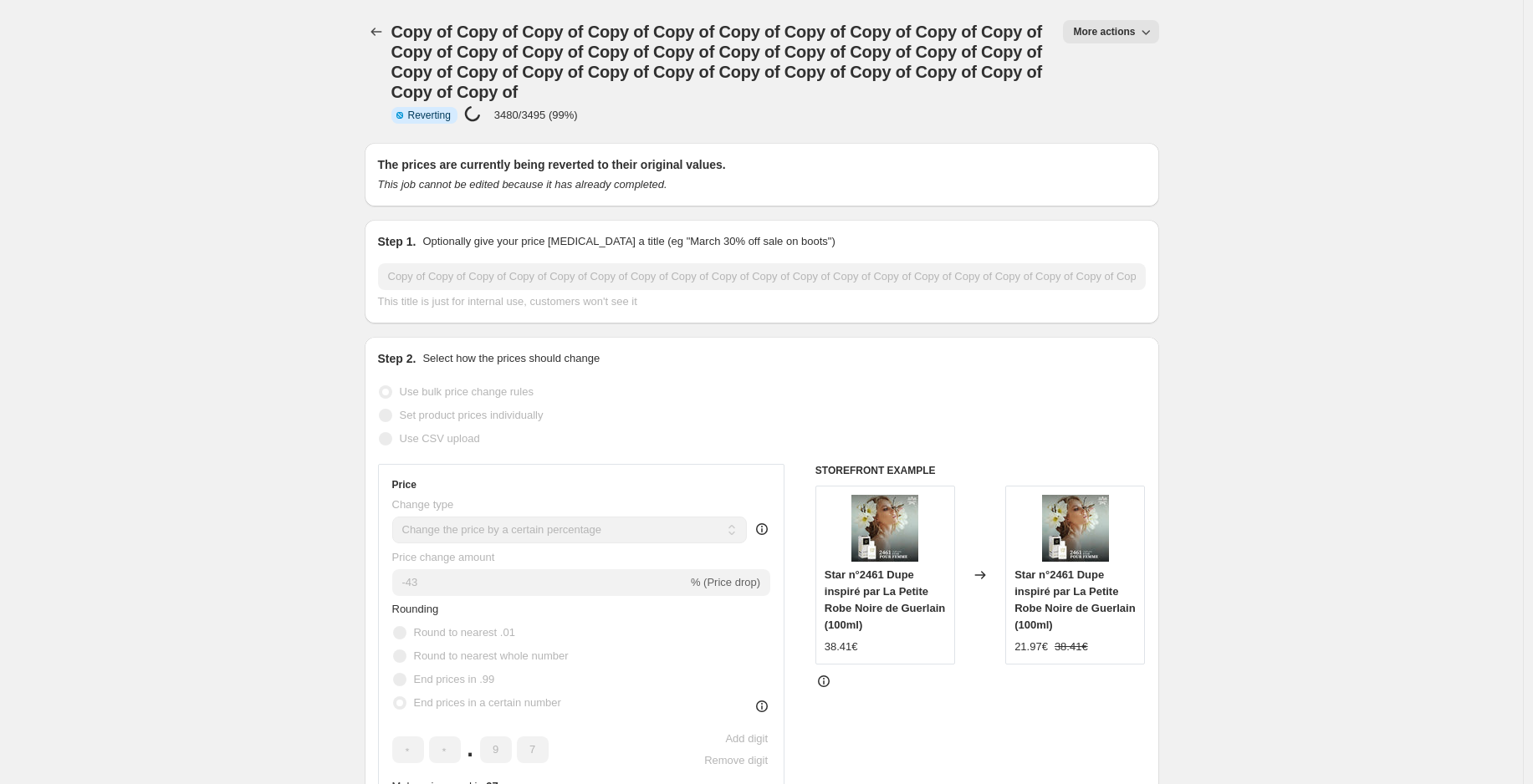
select select "not_equal"
select select "collection"
select select "not_equal"
select select "tag"
select select "not_equal"
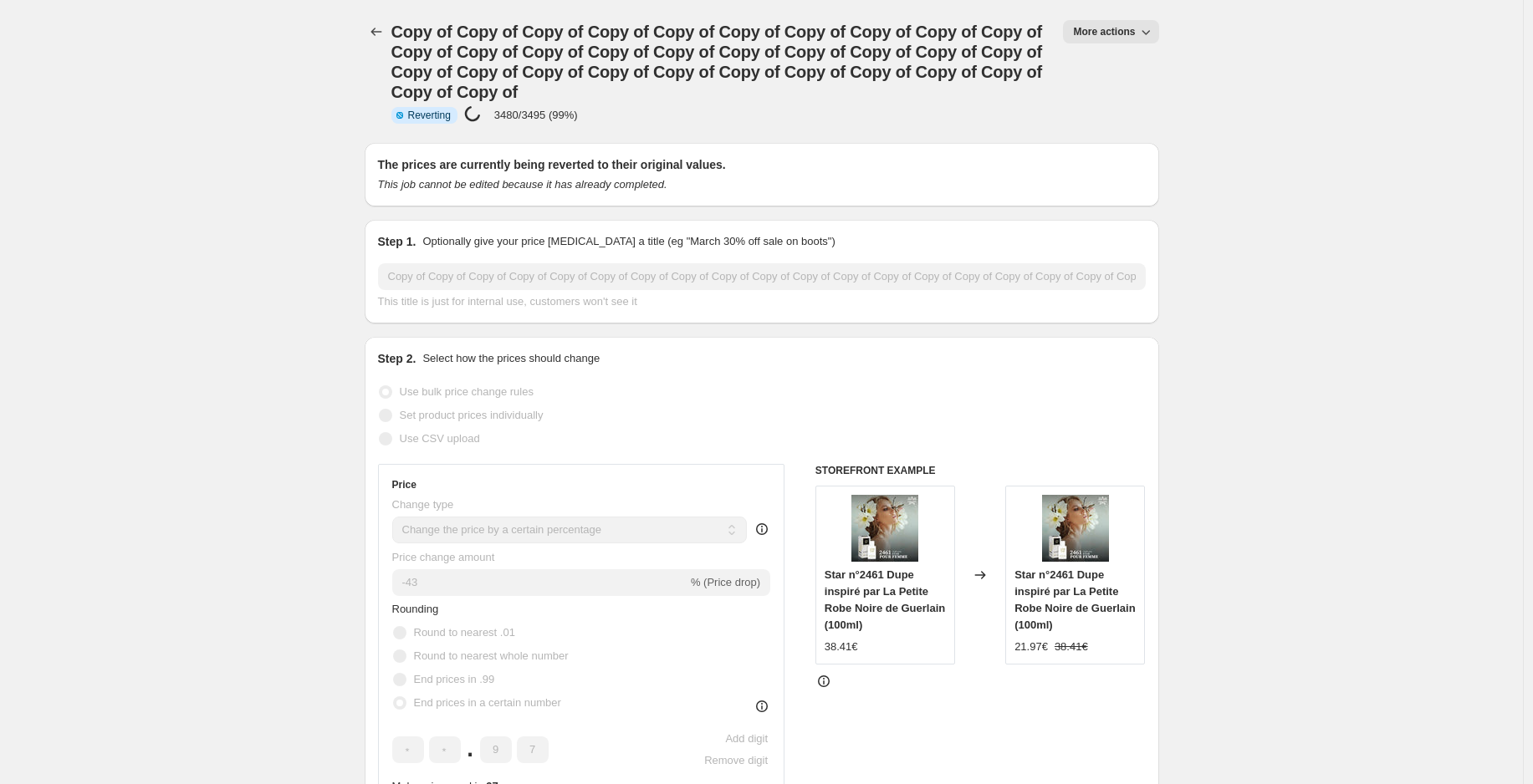
select select "not_equal"
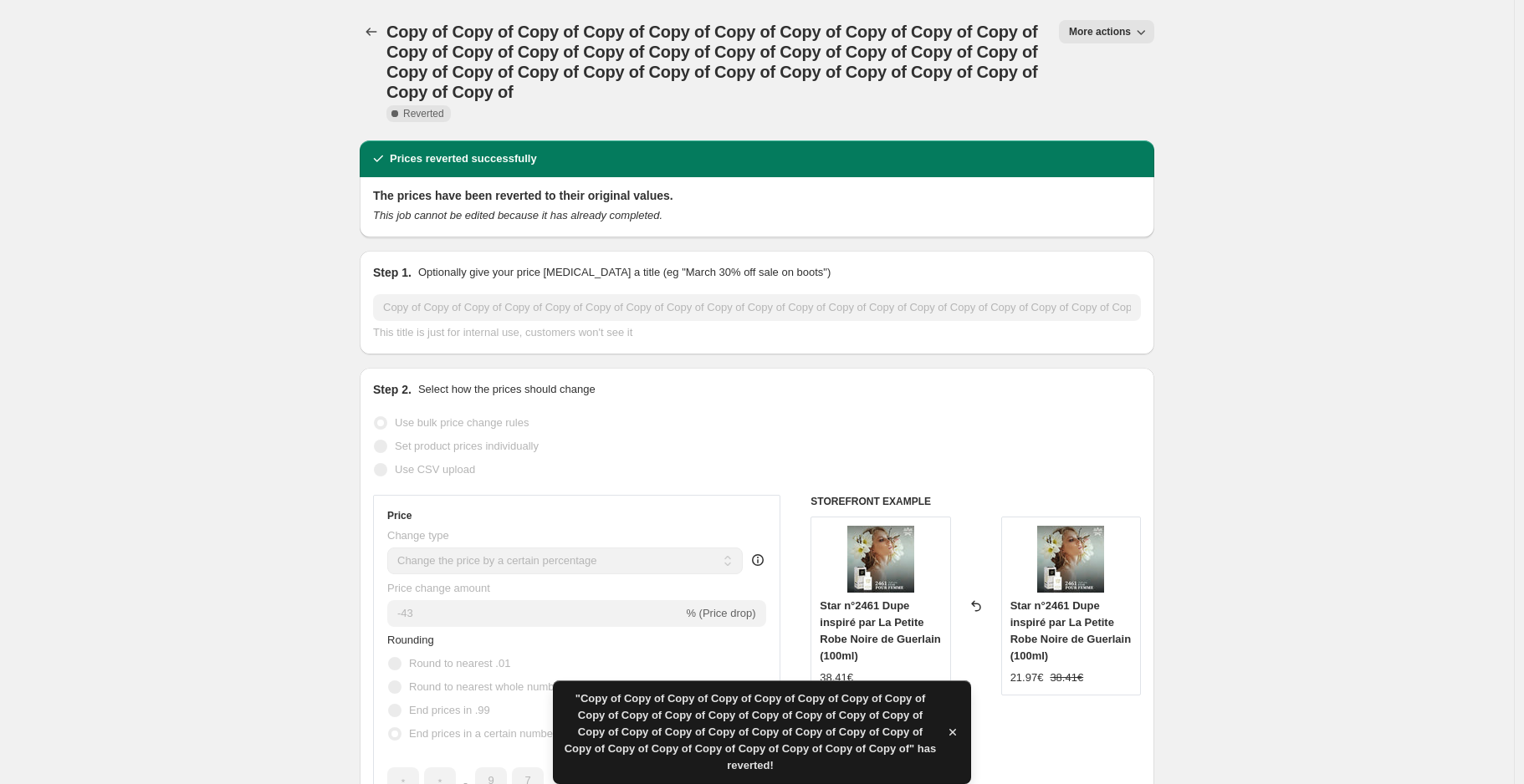
click at [1106, 32] on span "More actions" at bounding box center [1100, 32] width 62 height 14
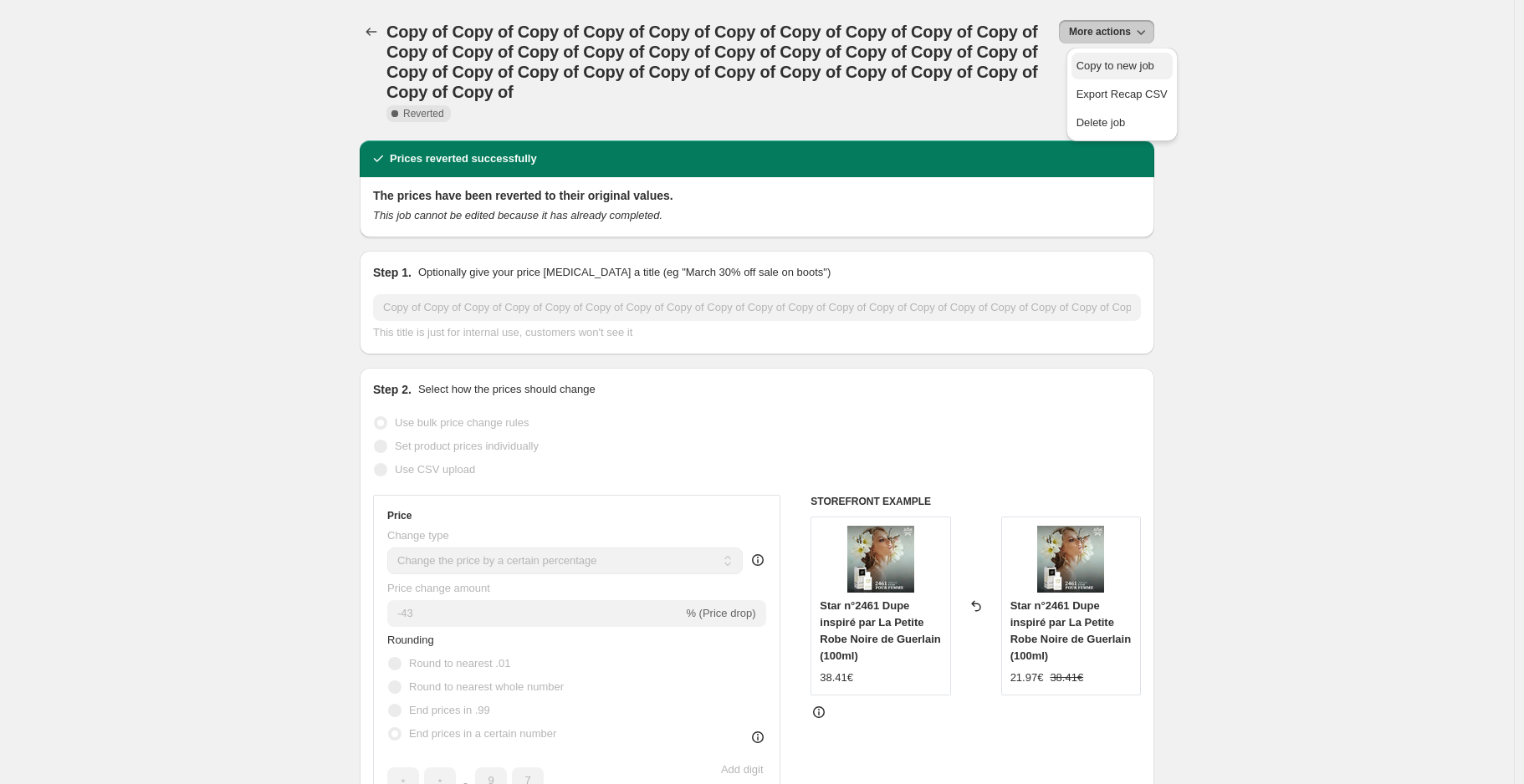
click at [1126, 64] on span "Copy to new job" at bounding box center [1115, 65] width 77 height 13
select select "percentage"
select select "collection"
select select "not_equal"
select select "collection"
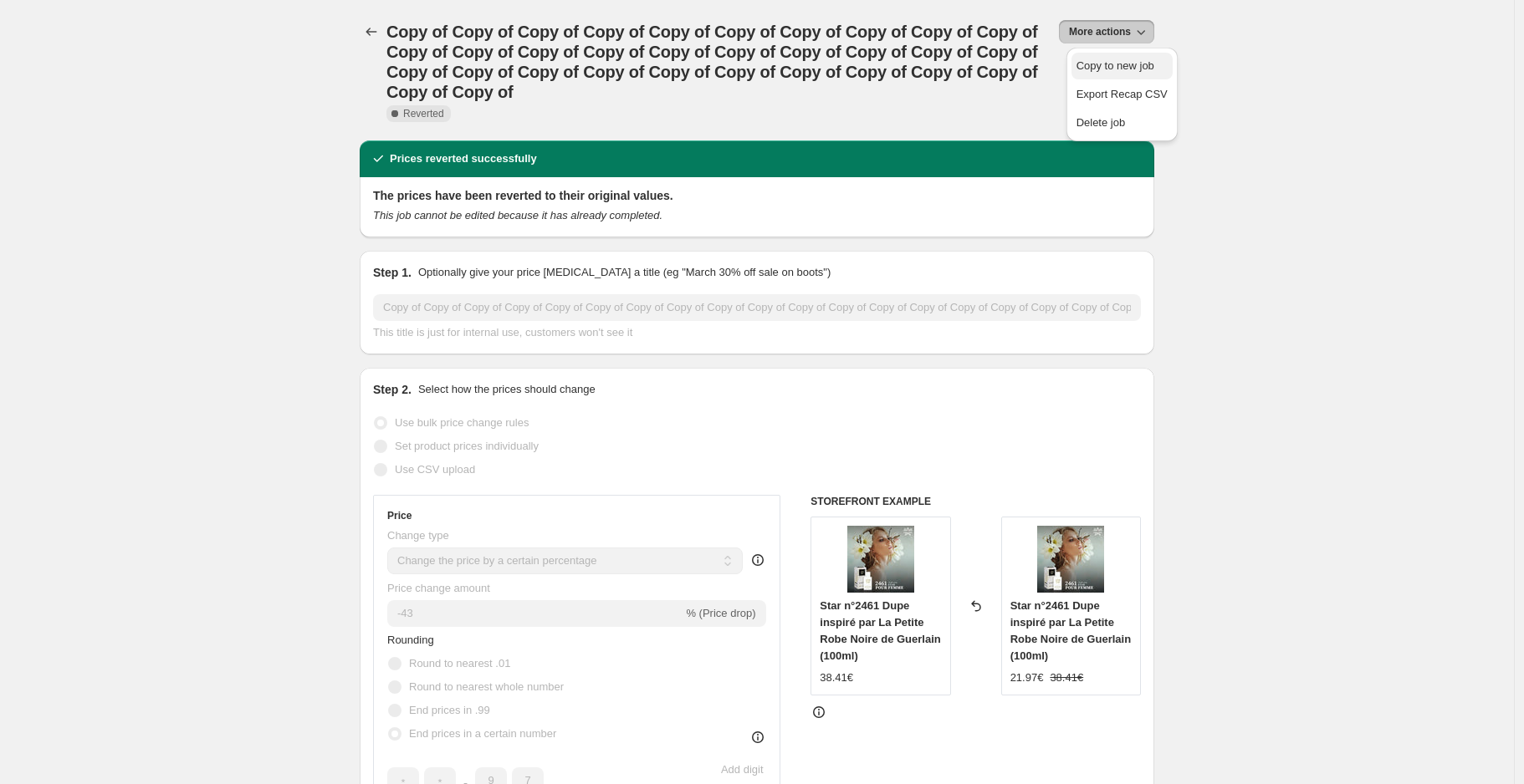
select select "not_equal"
select select "collection"
select select "not_equal"
select select "collection"
select select "not_equal"
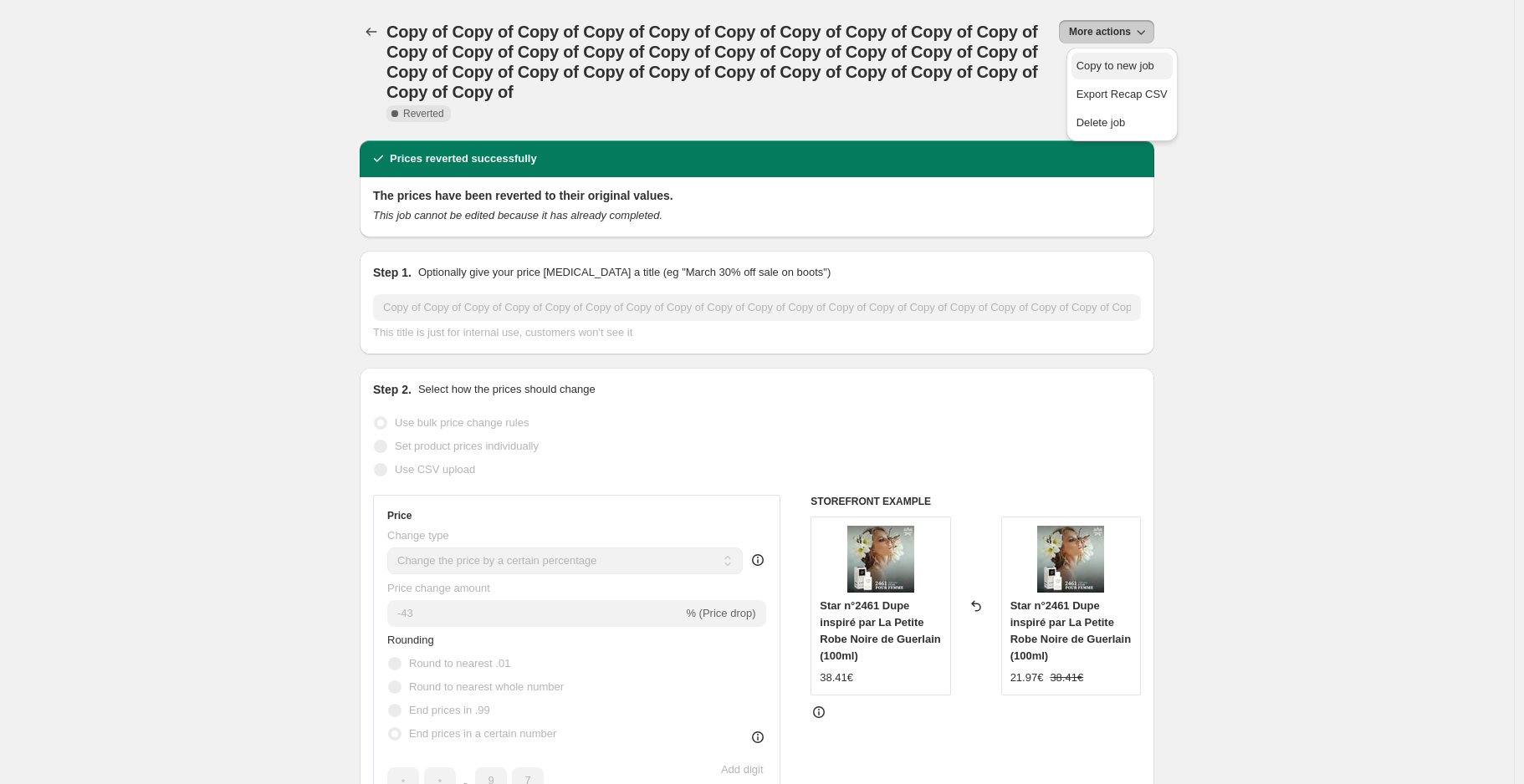
select select "collection"
select select "not_equal"
select select "collection"
select select "not_equal"
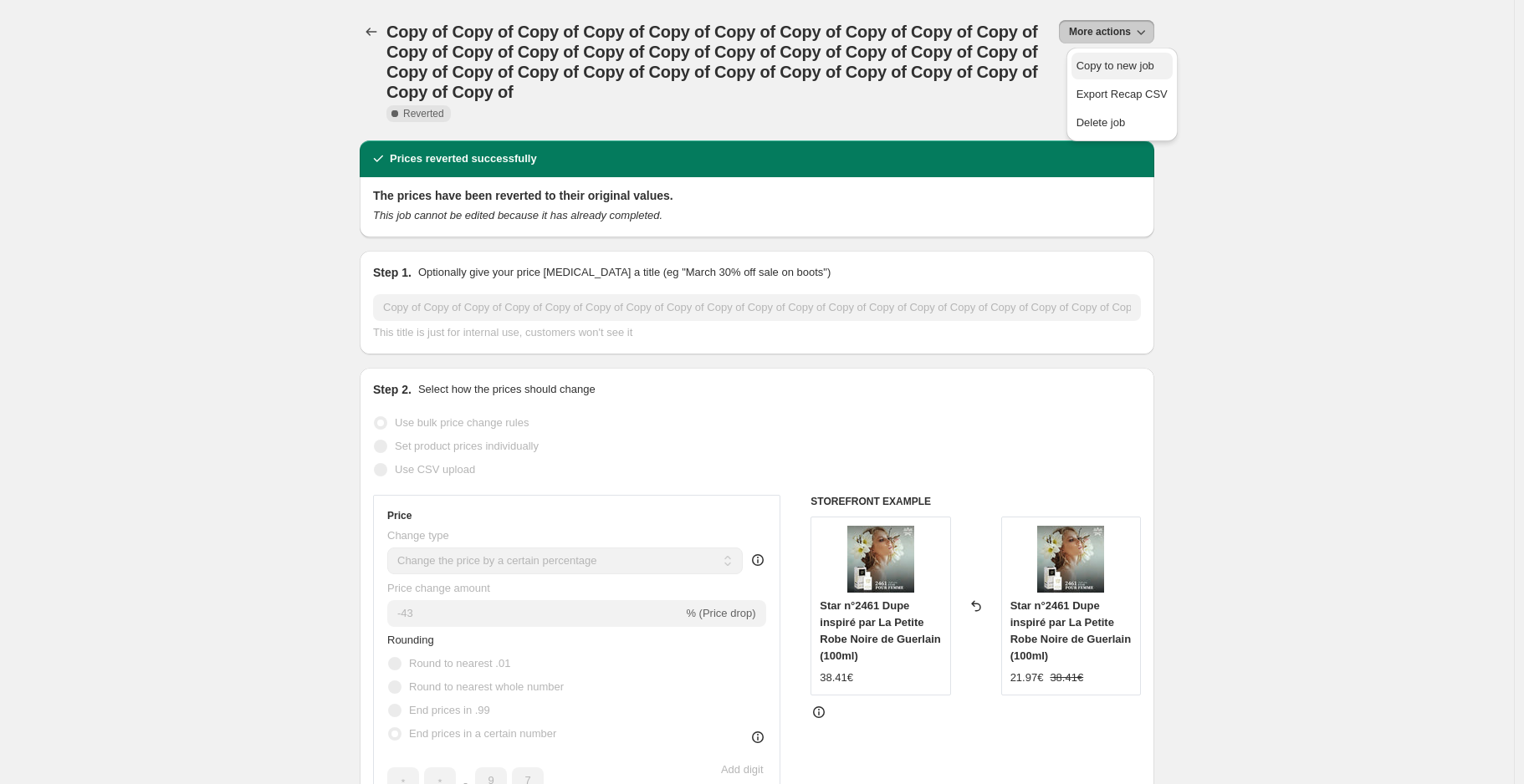
select select "not_equal"
select select "collection"
select select "not_equal"
select select "tag"
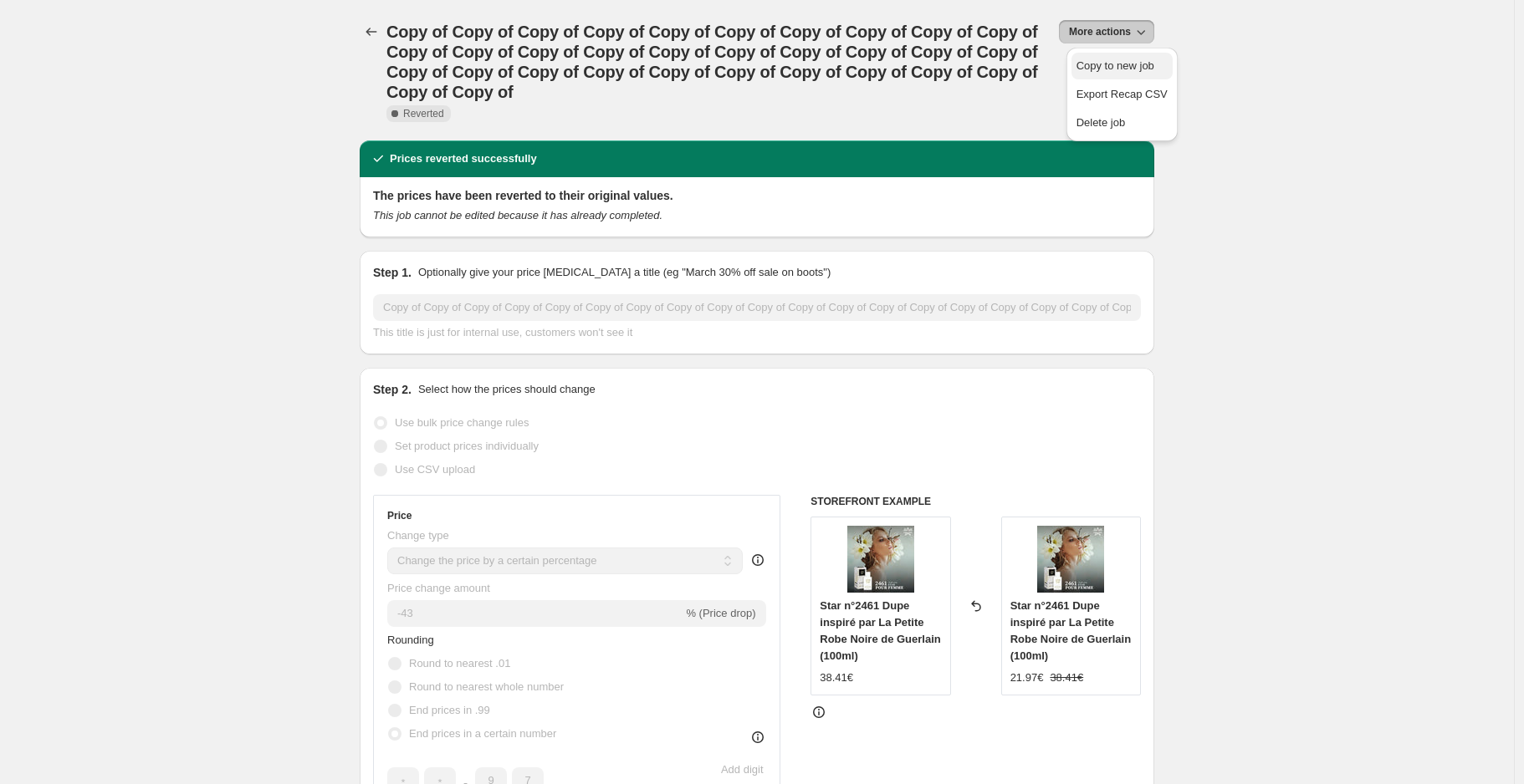
select select "not_equal"
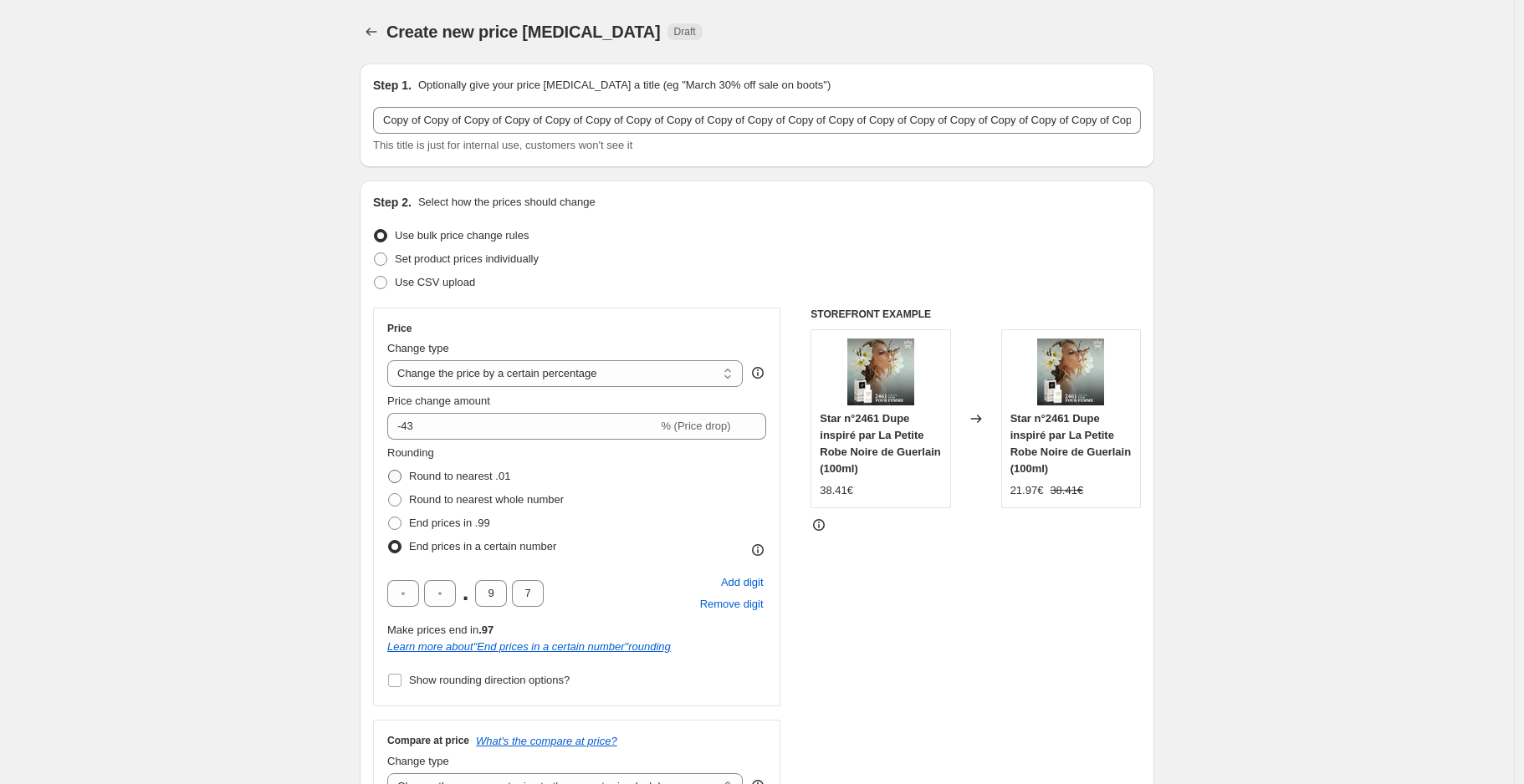
click at [454, 472] on span "Round to nearest .01" at bounding box center [460, 476] width 102 height 13
click at [389, 471] on input "Round to nearest .01" at bounding box center [388, 470] width 1 height 1
radio input "true"
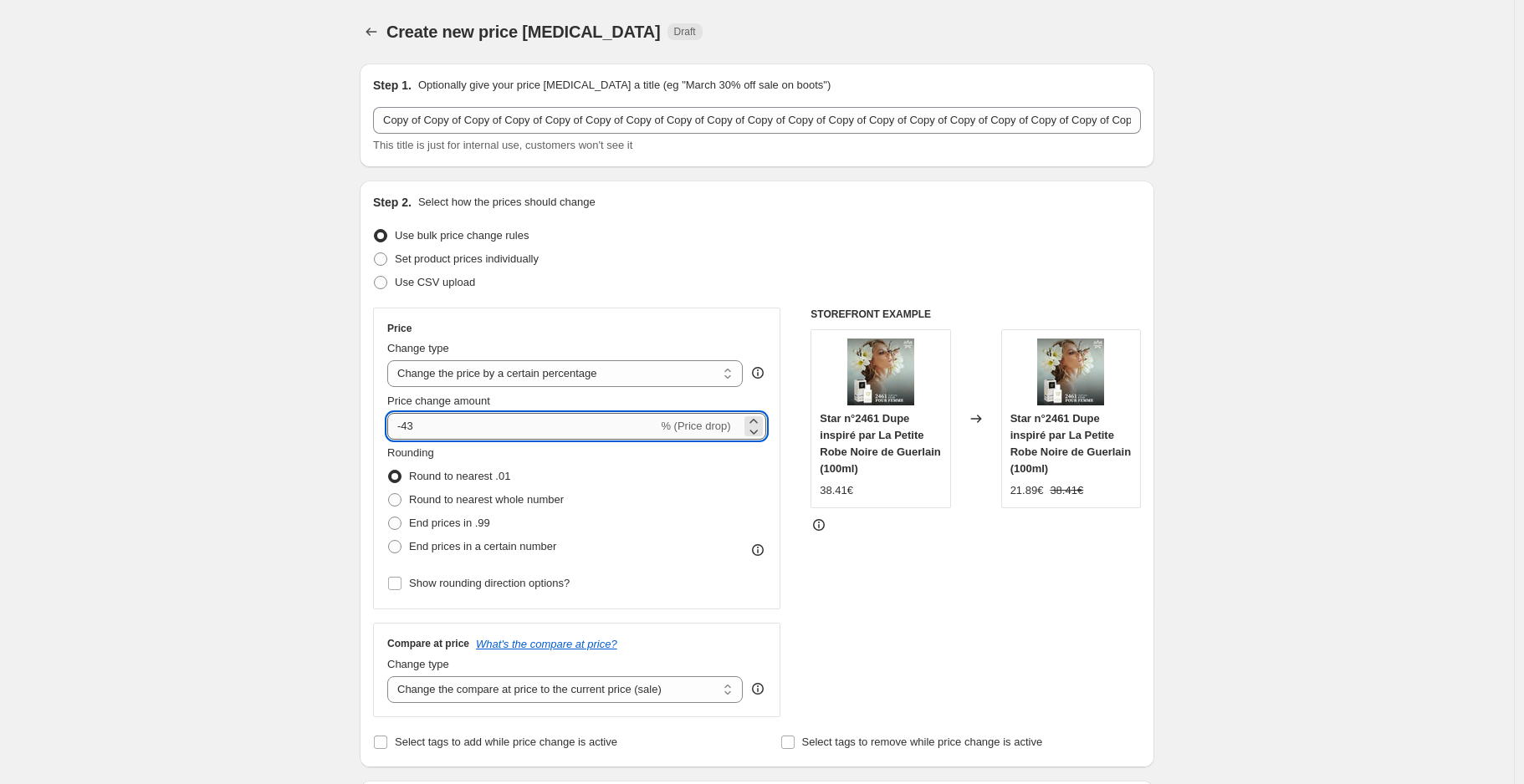
click at [497, 429] on input "-43" at bounding box center [523, 426] width 270 height 27
type input "-44"
click at [907, 651] on div "STOREFRONT EXAMPLE Star n°2461 Dupe inspiré par La Petite Robe Noire de Guerlai…" at bounding box center [976, 513] width 331 height 410
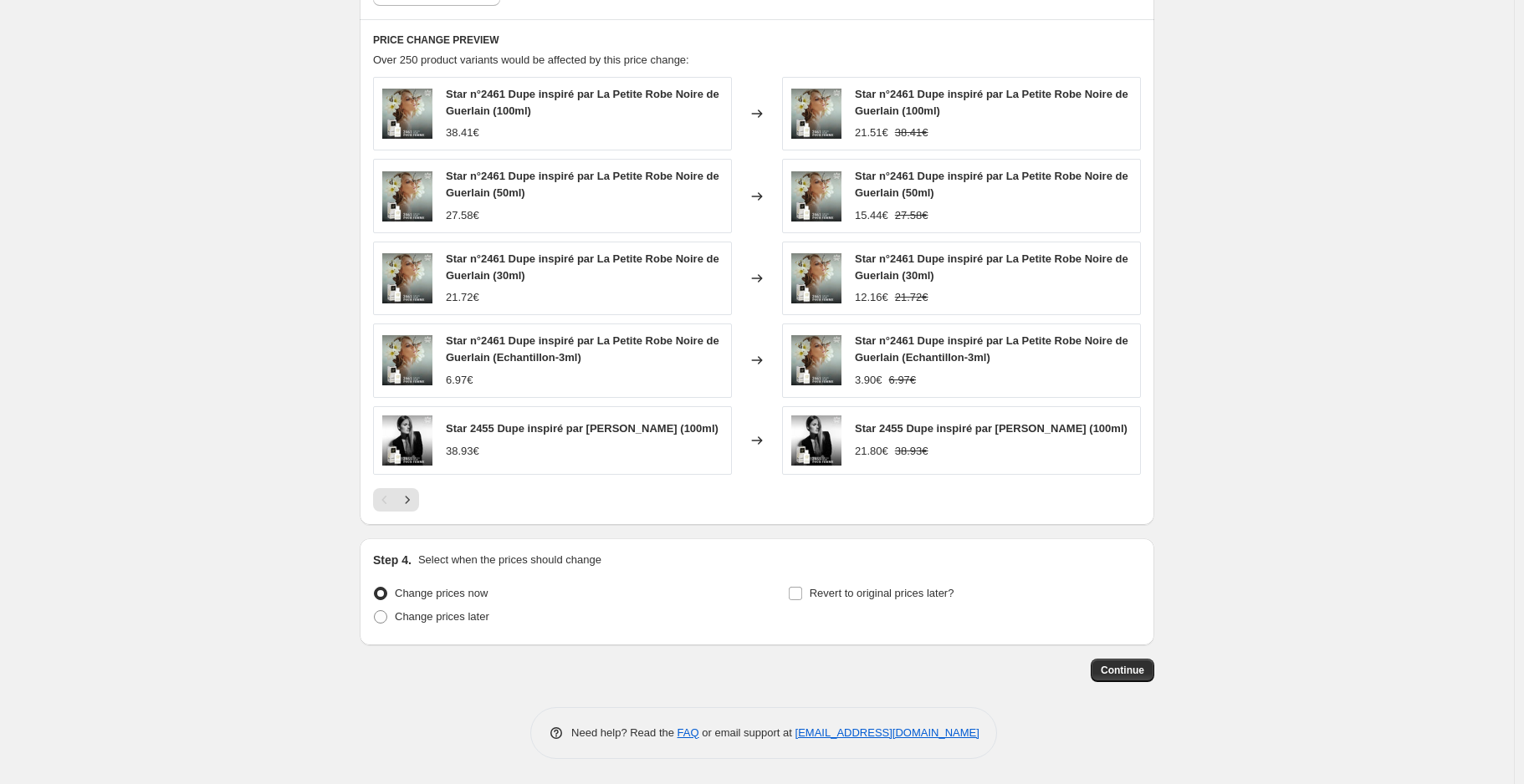
scroll to position [1506, 0]
click at [1136, 673] on span "Continue" at bounding box center [1123, 670] width 44 height 14
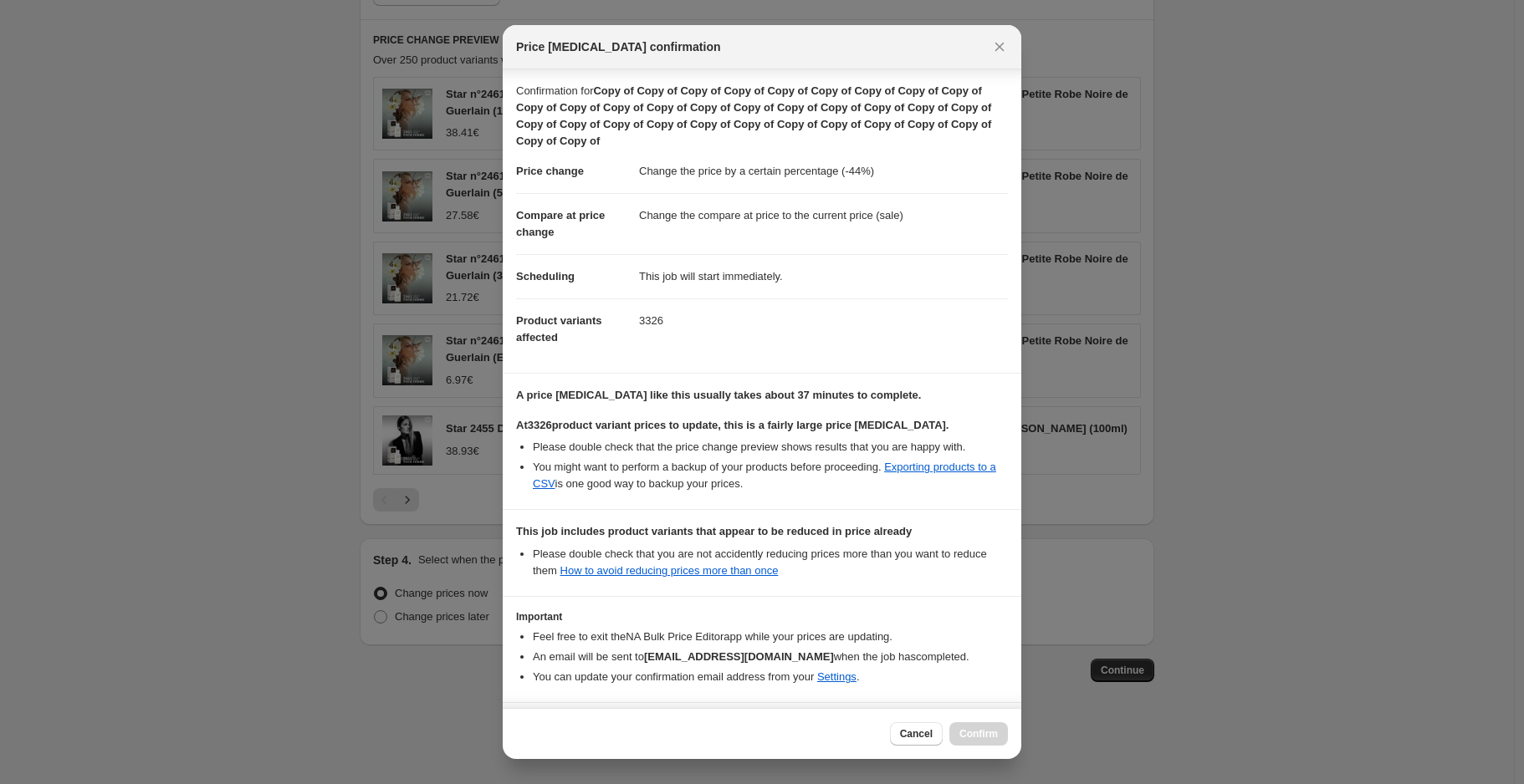
scroll to position [62, 0]
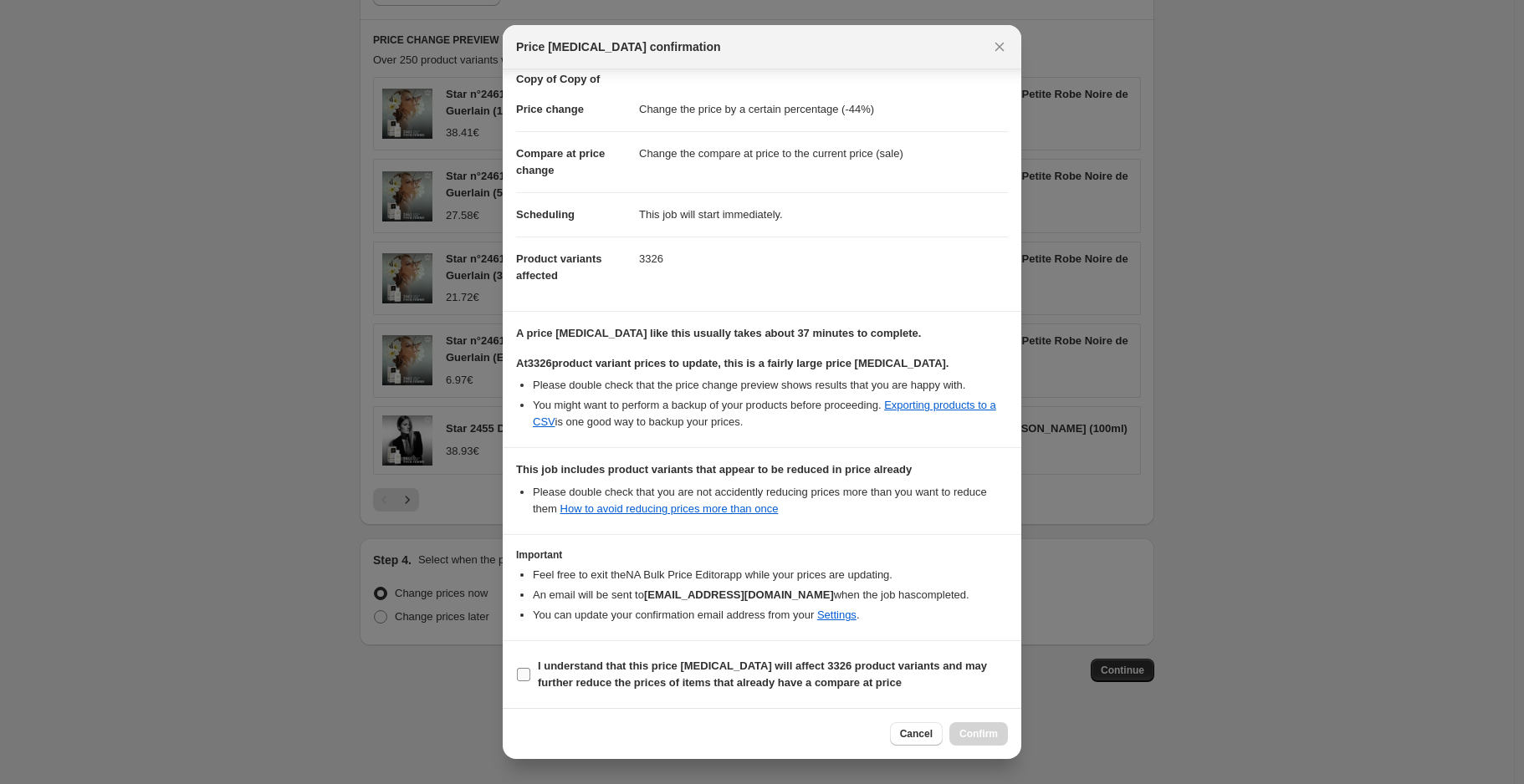
click at [718, 677] on b "I understand that this price [MEDICAL_DATA] will affect 3326 product variants a…" at bounding box center [763, 675] width 449 height 29
click at [530, 677] on input "I understand that this price [MEDICAL_DATA] will affect 3326 product variants a…" at bounding box center [523, 675] width 14 height 14
checkbox input "true"
click at [983, 739] on span "Confirm" at bounding box center [978, 734] width 39 height 14
type input "Copy of Copy of Copy of Copy of Copy of Copy of Copy of Copy of Copy of Copy of…"
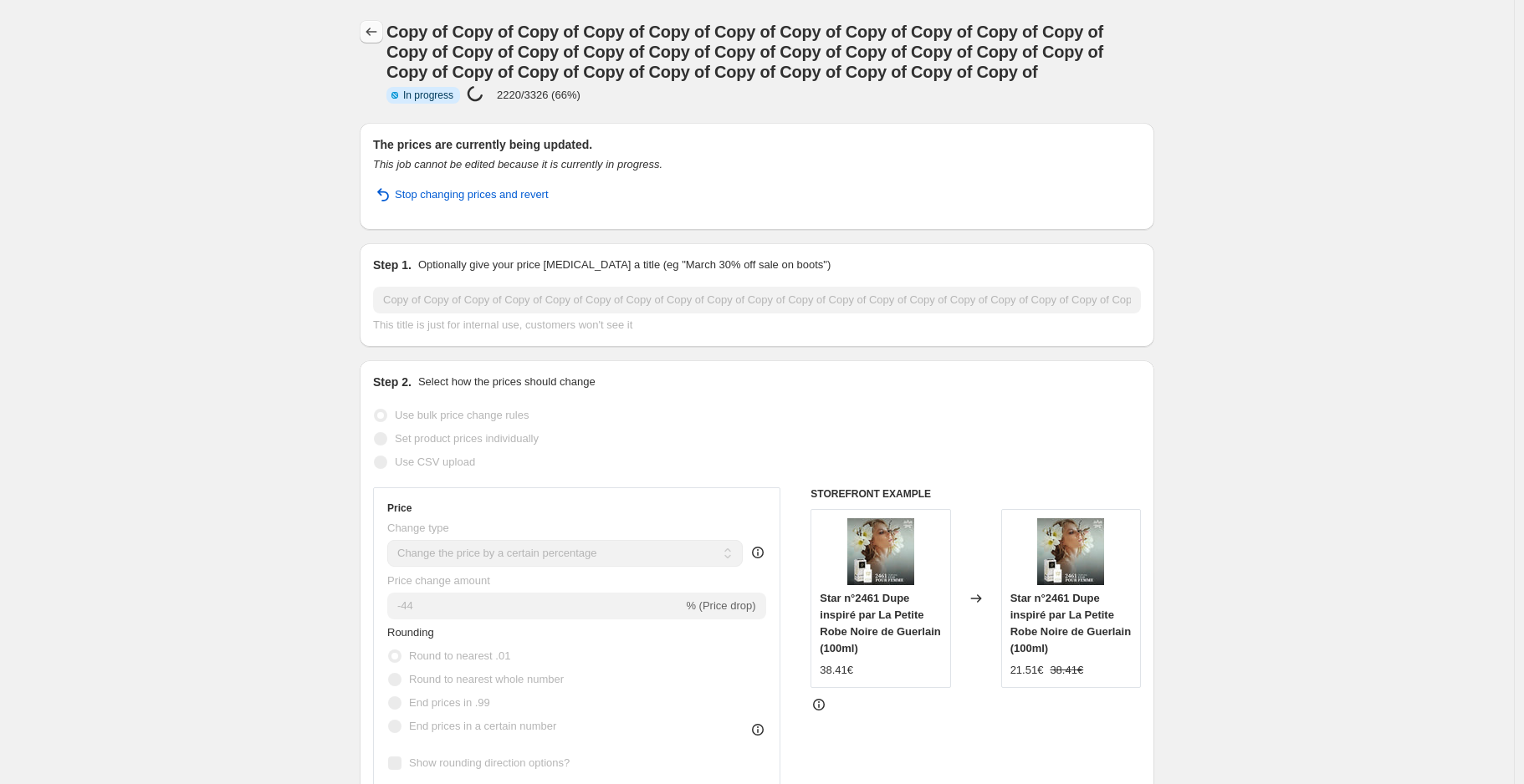
click at [377, 34] on icon "Price change jobs" at bounding box center [371, 31] width 16 height 16
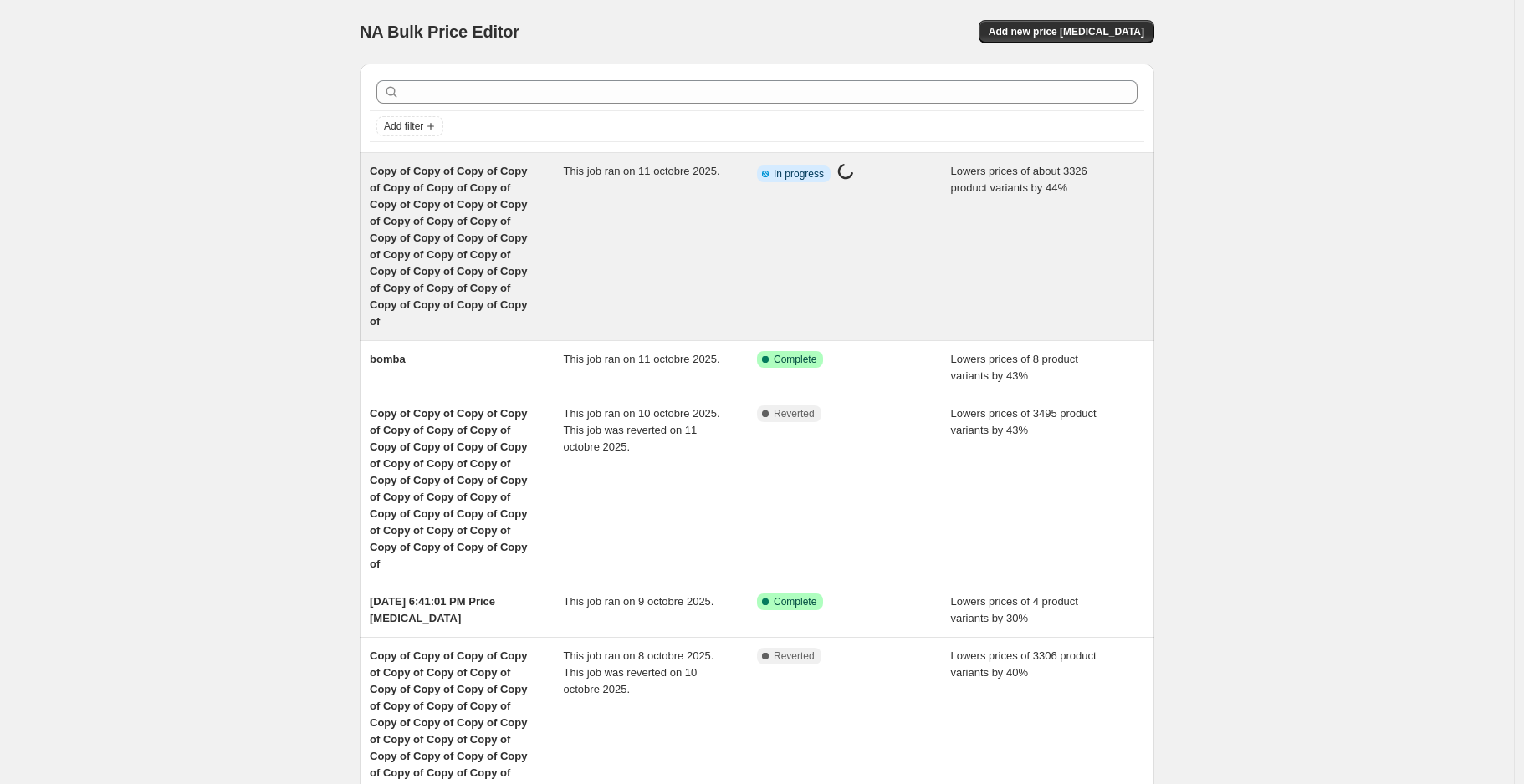
click at [656, 243] on div "This job ran on 11 octobre 2025." at bounding box center [660, 246] width 194 height 167
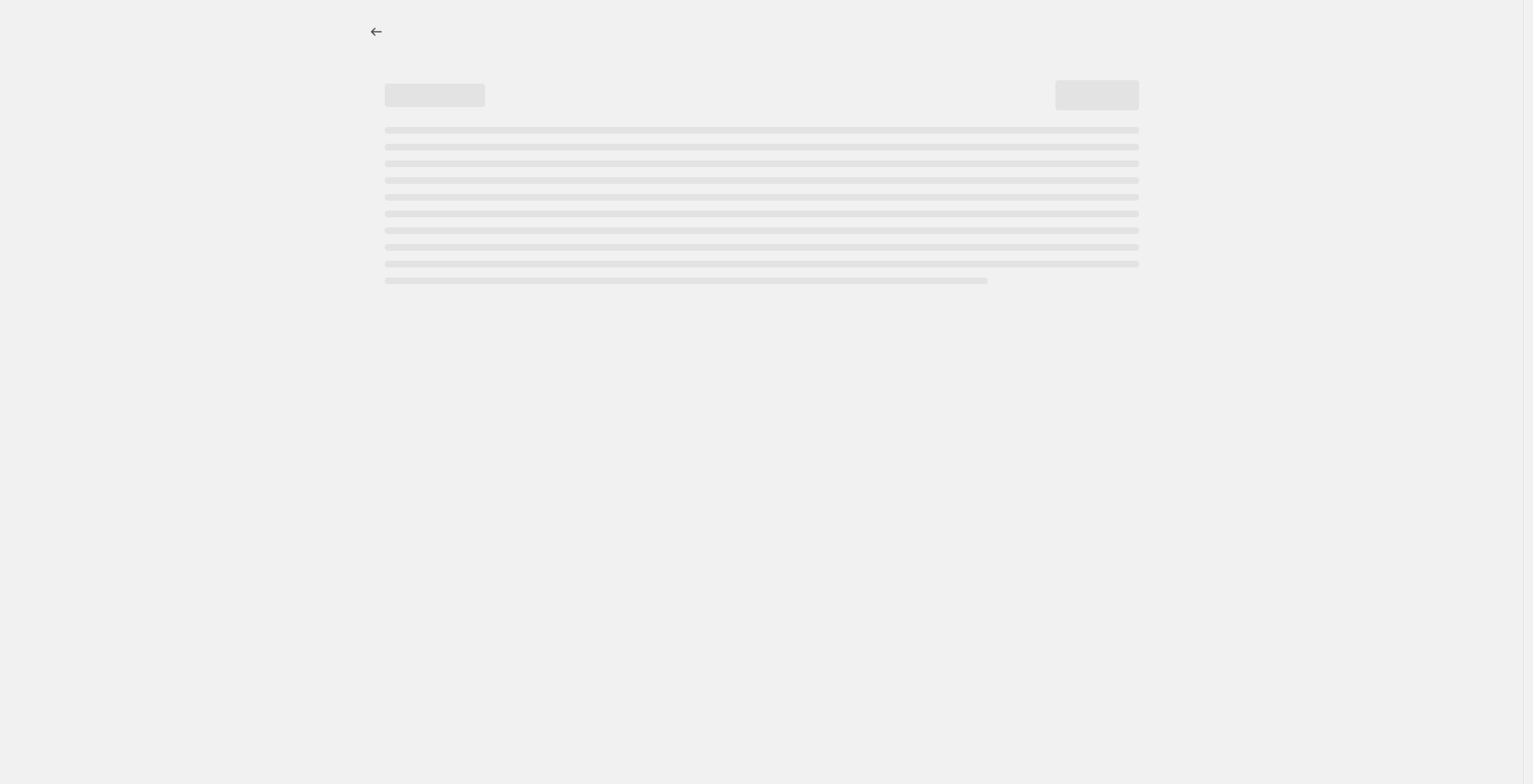
select select "percentage"
select select "collection"
select select "not_equal"
select select "collection"
select select "not_equal"
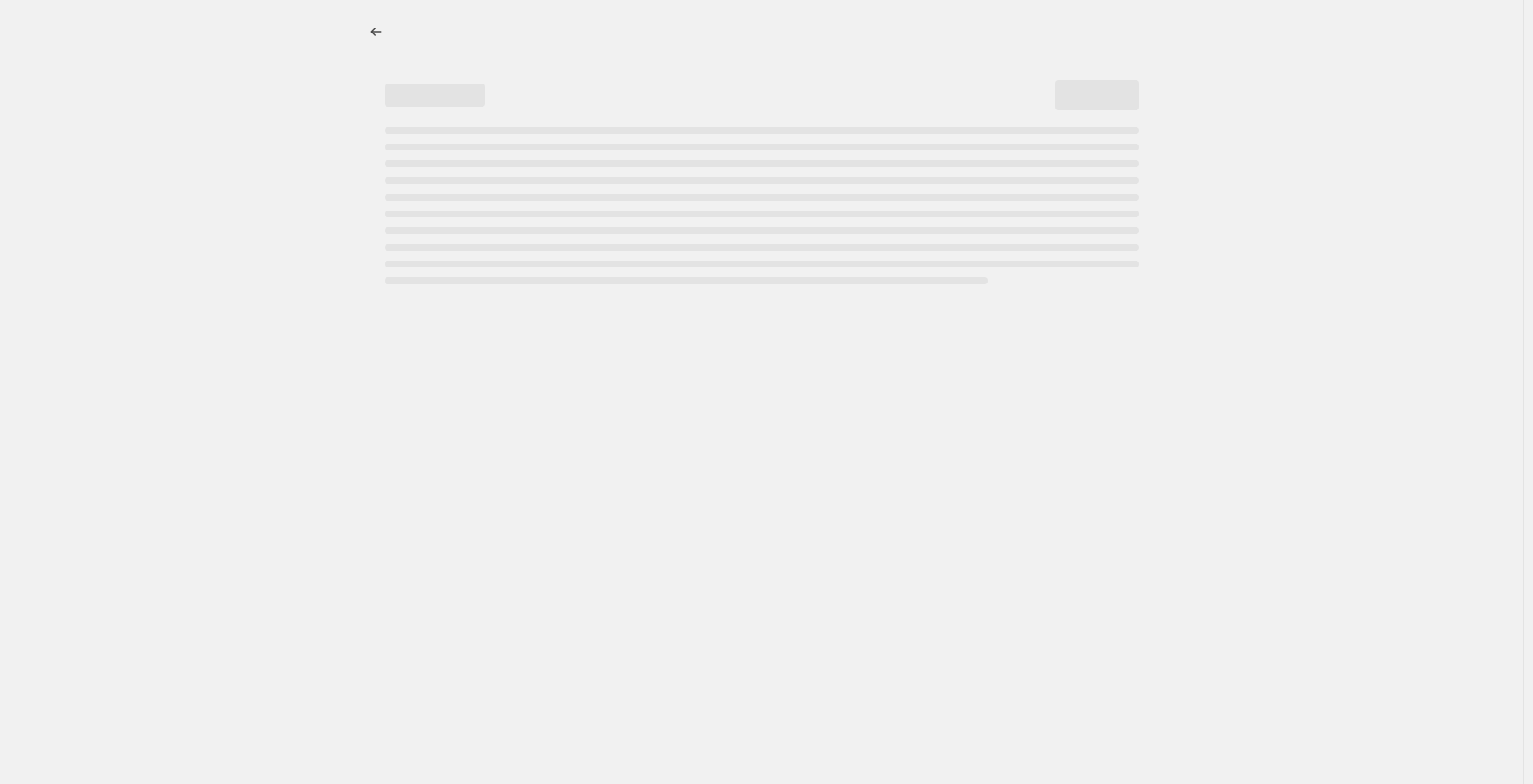
select select "collection"
select select "not_equal"
select select "collection"
select select "not_equal"
select select "collection"
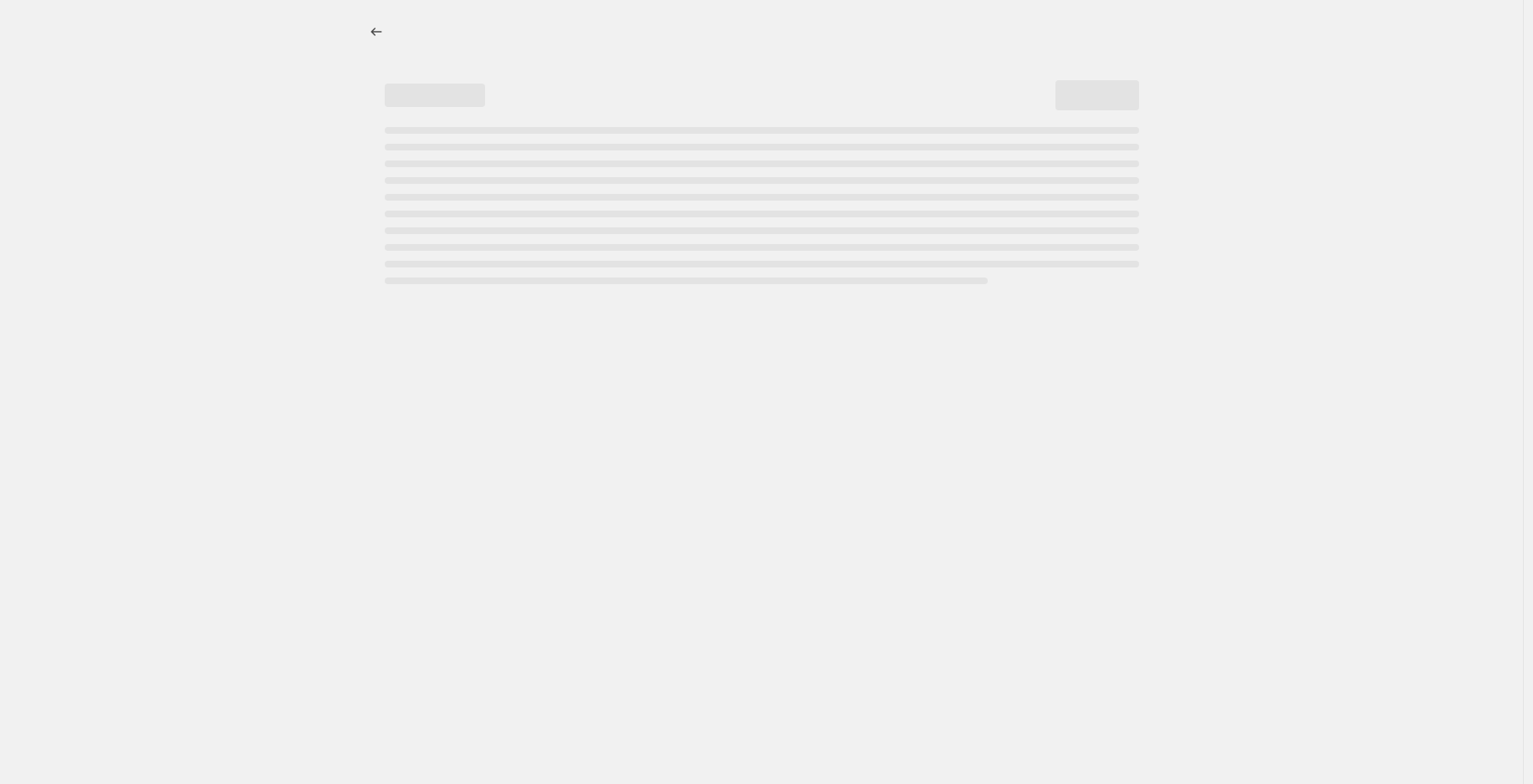
select select "not_equal"
select select "collection"
select select "not_equal"
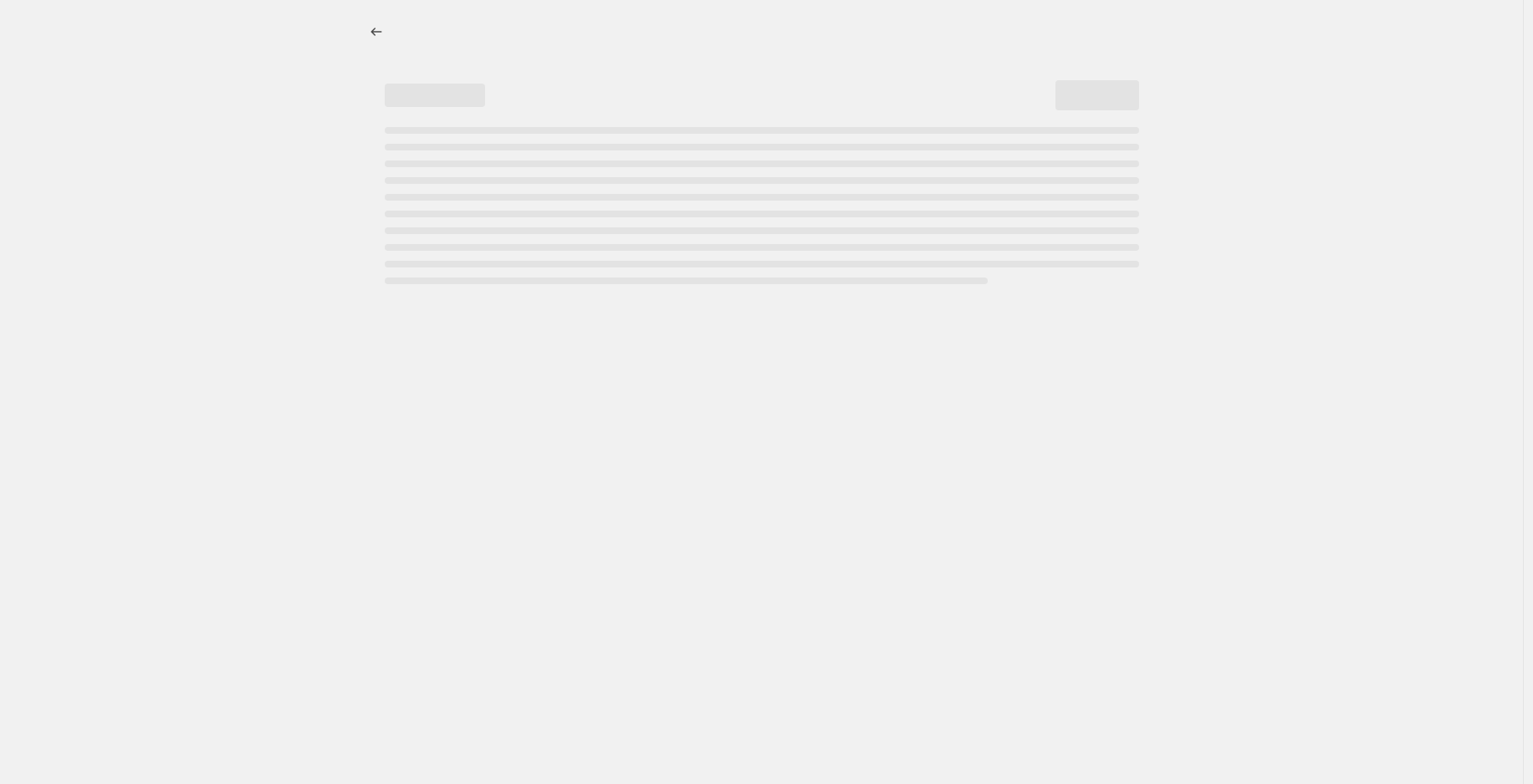
select select "not_equal"
select select "collection"
select select "not_equal"
select select "tag"
select select "not_equal"
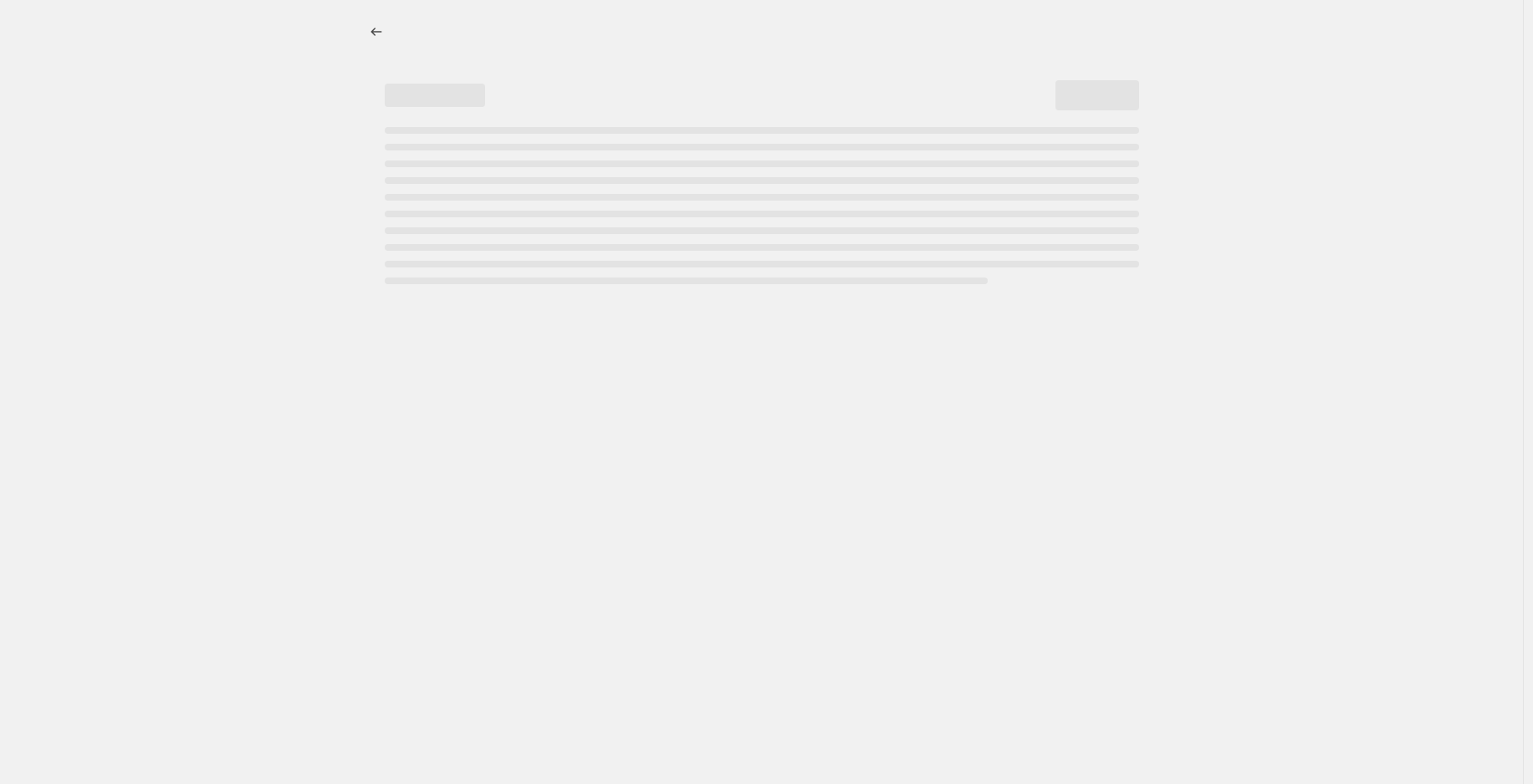
select select "not_equal"
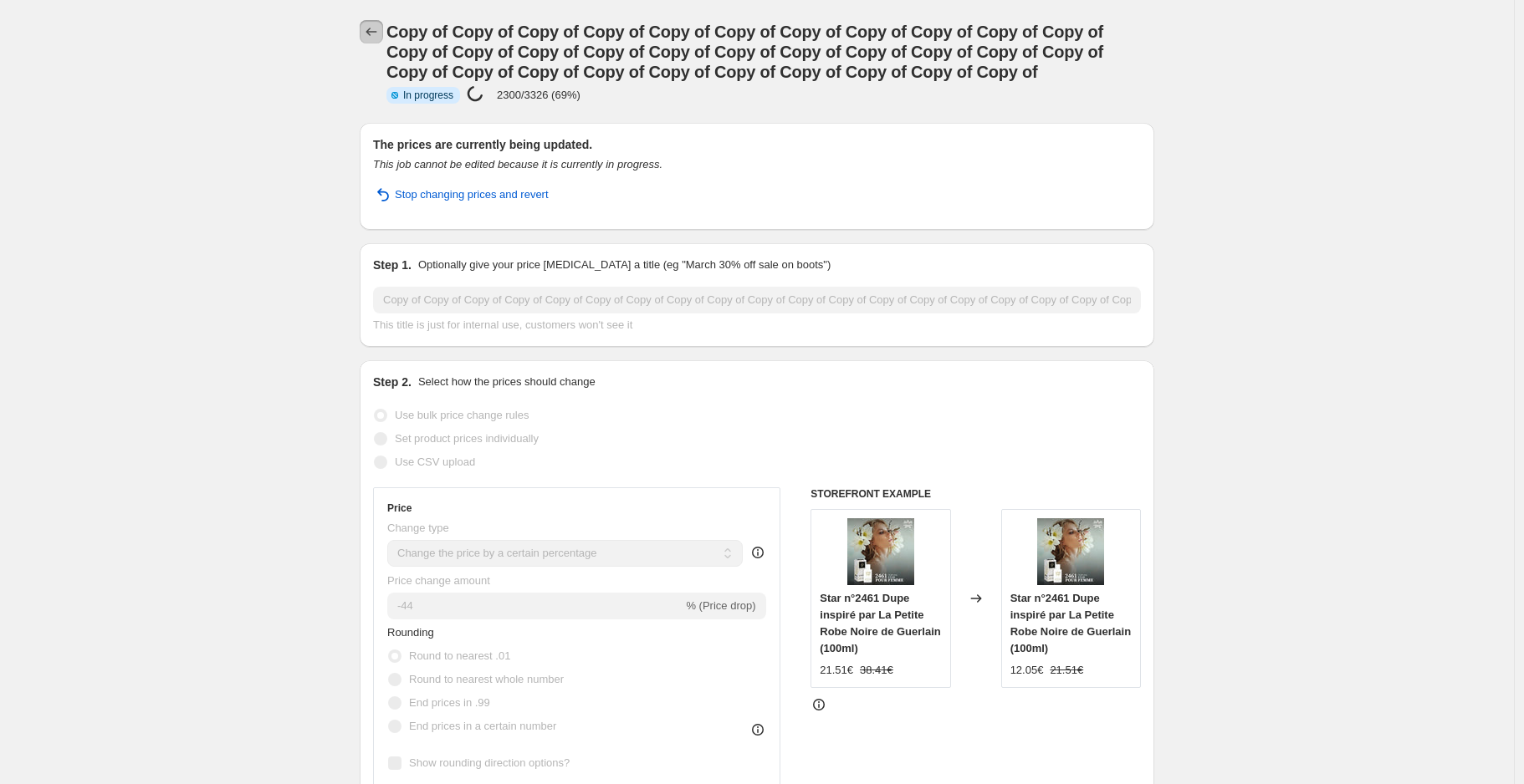
click at [373, 33] on icon "Price change jobs" at bounding box center [371, 31] width 16 height 16
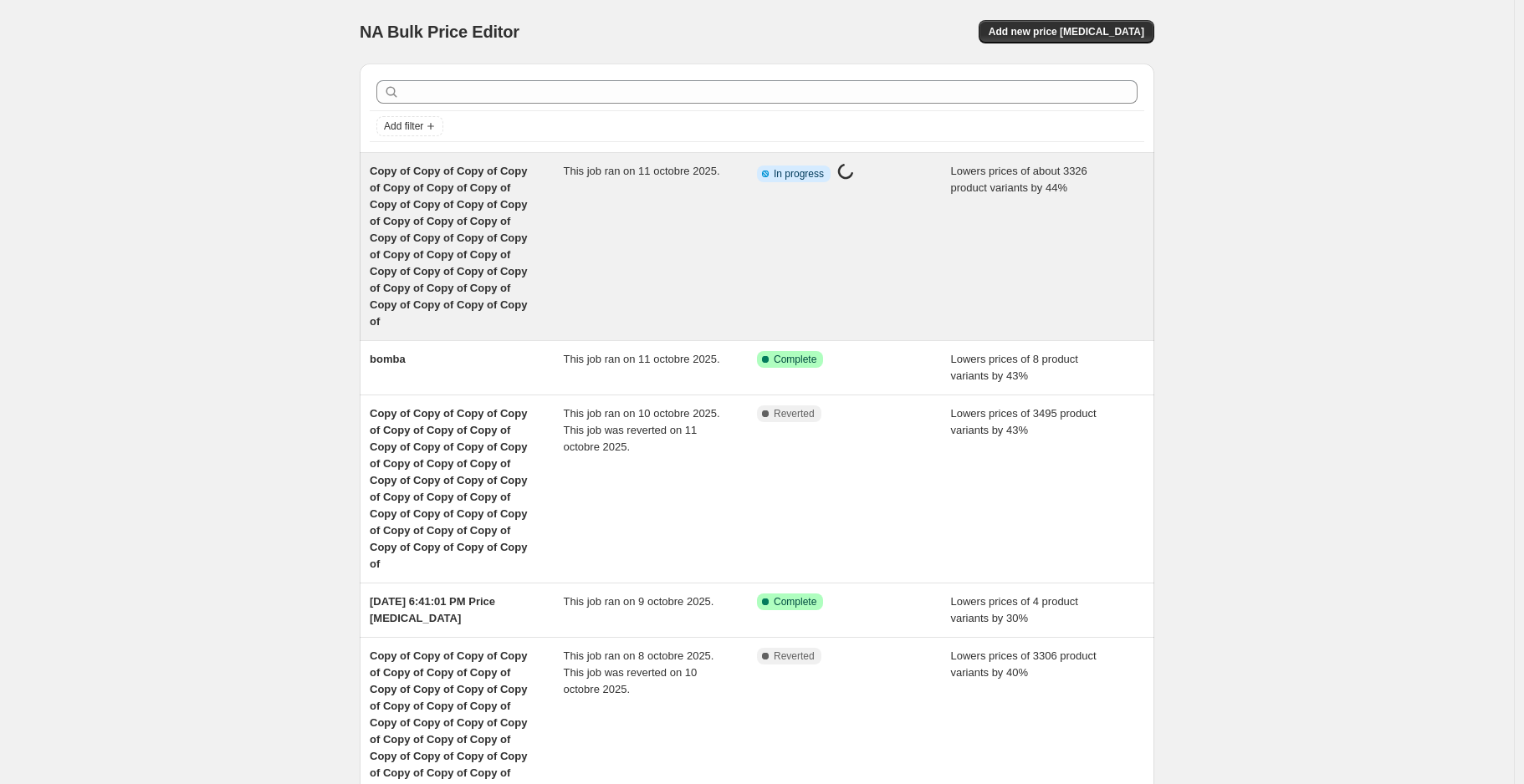
click at [676, 286] on div "This job ran on 11 octobre 2025." at bounding box center [660, 246] width 194 height 167
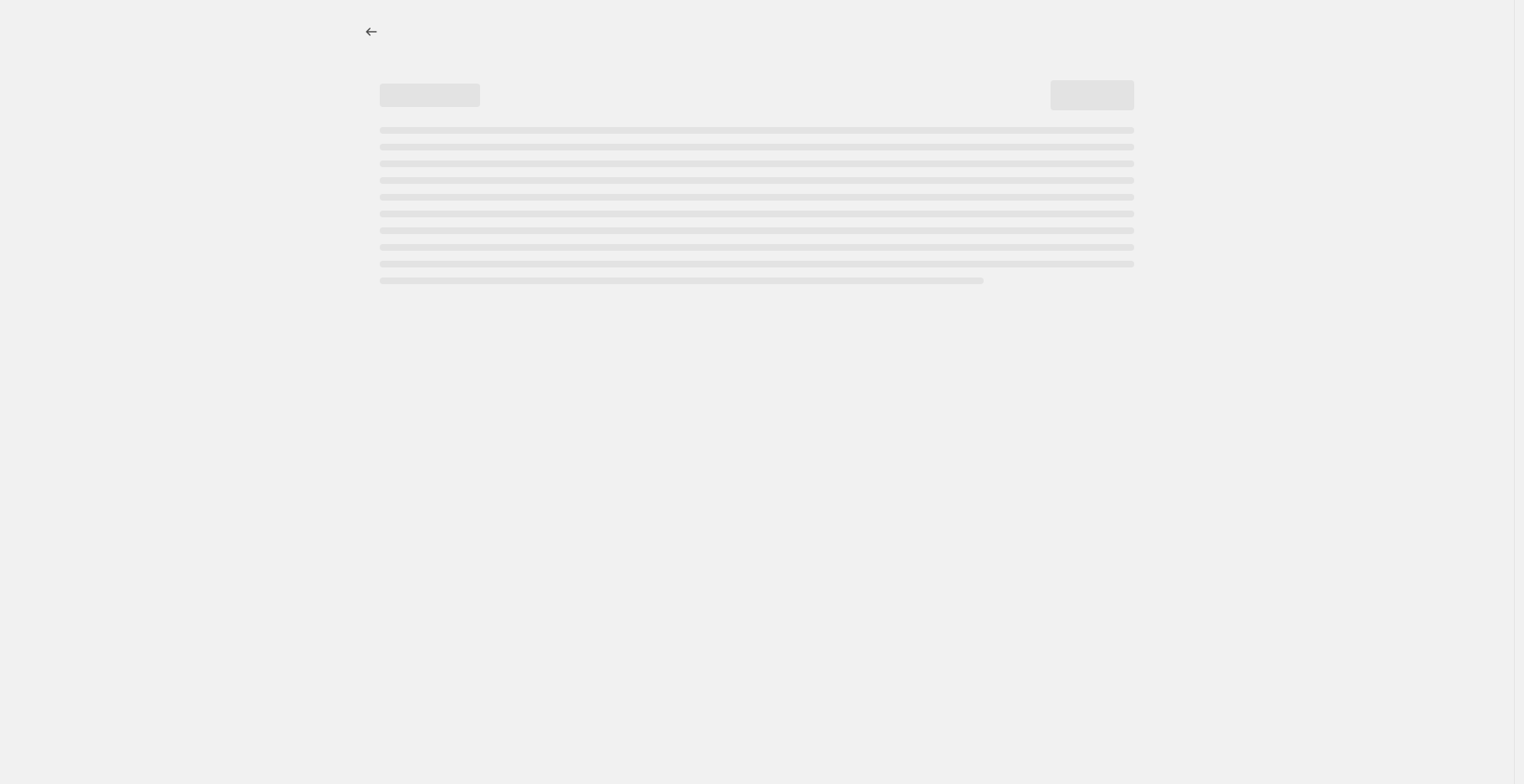
select select "percentage"
select select "collection"
select select "not_equal"
select select "collection"
select select "not_equal"
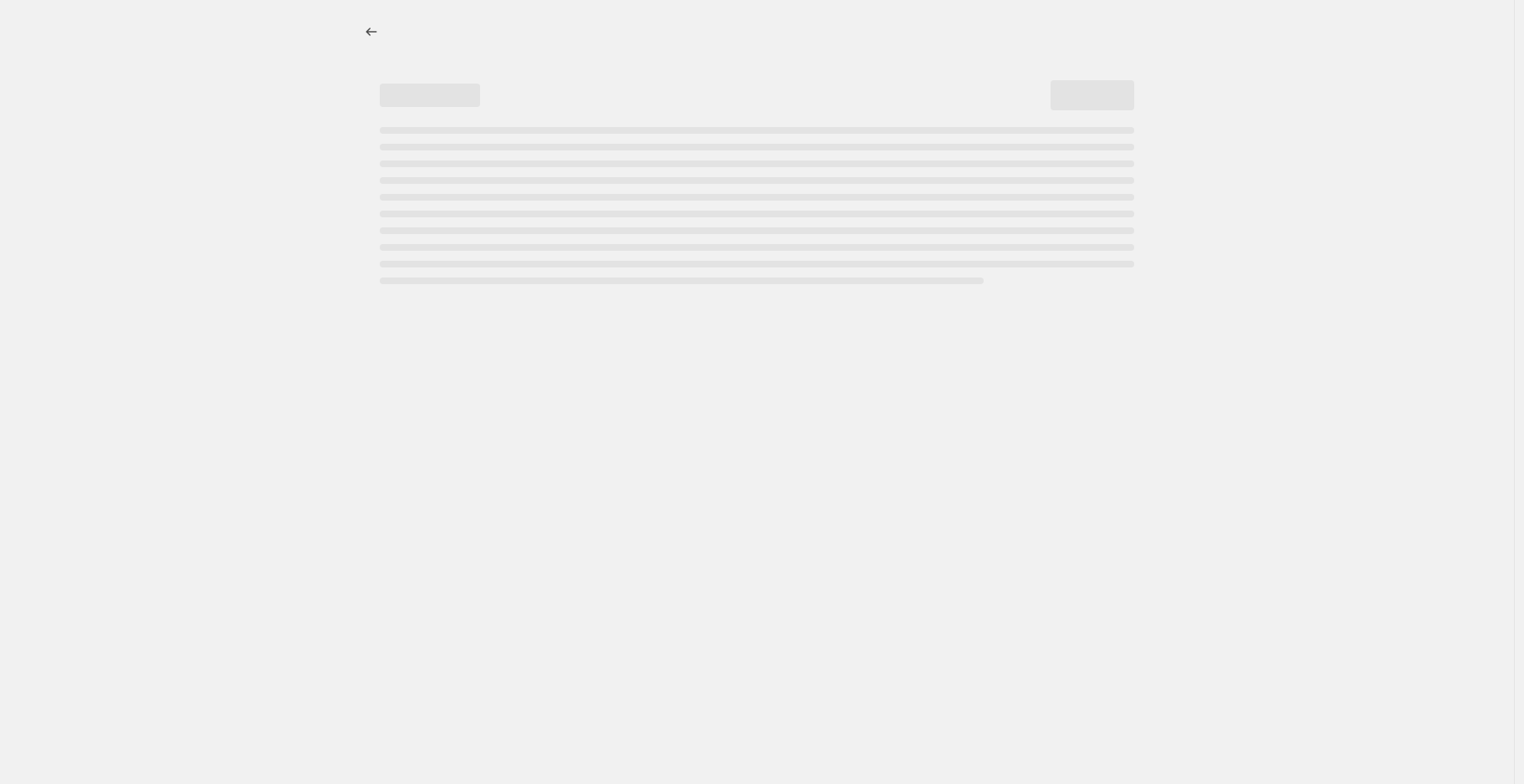
select select "collection"
select select "not_equal"
select select "collection"
select select "not_equal"
select select "collection"
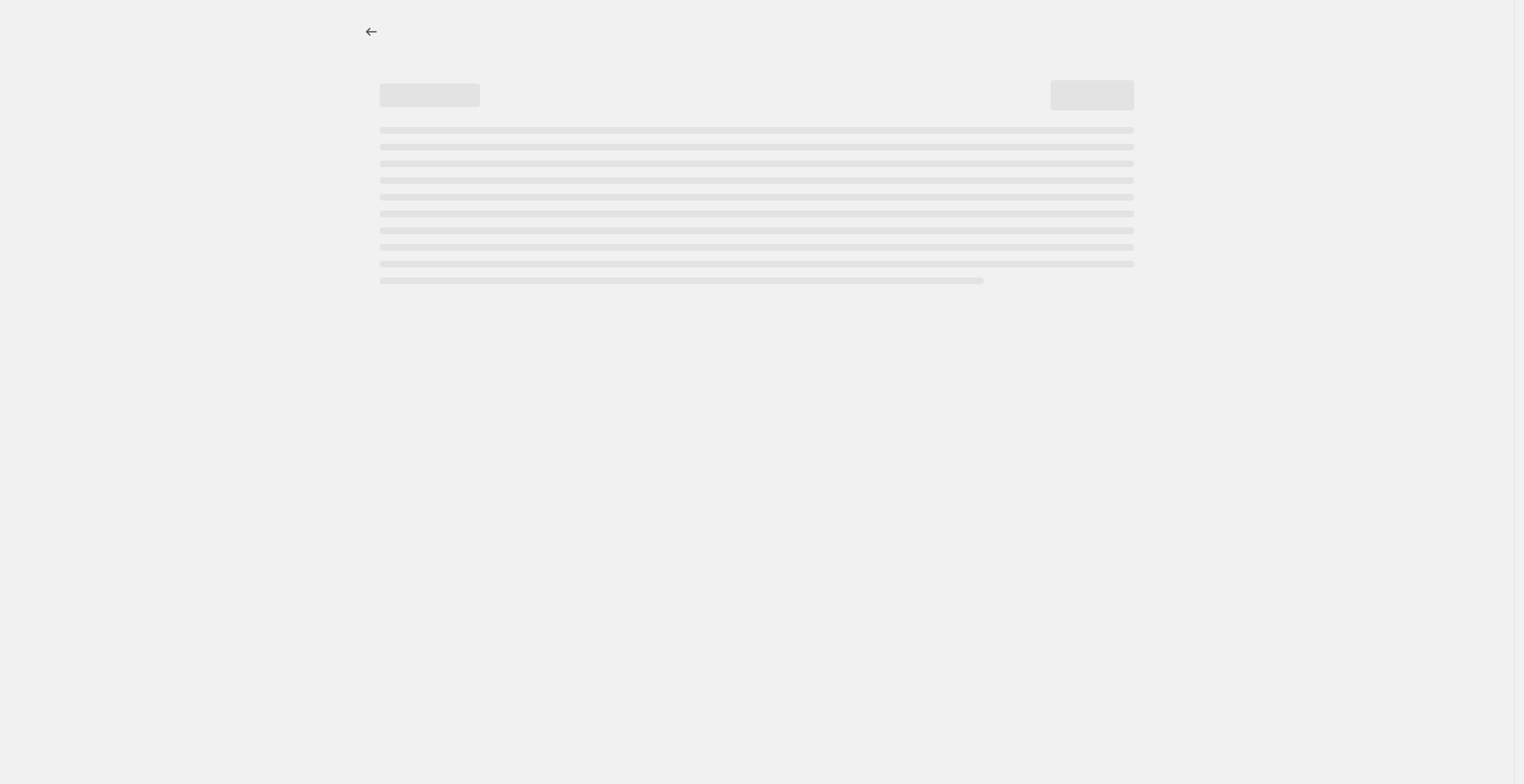
select select "not_equal"
select select "collection"
select select "not_equal"
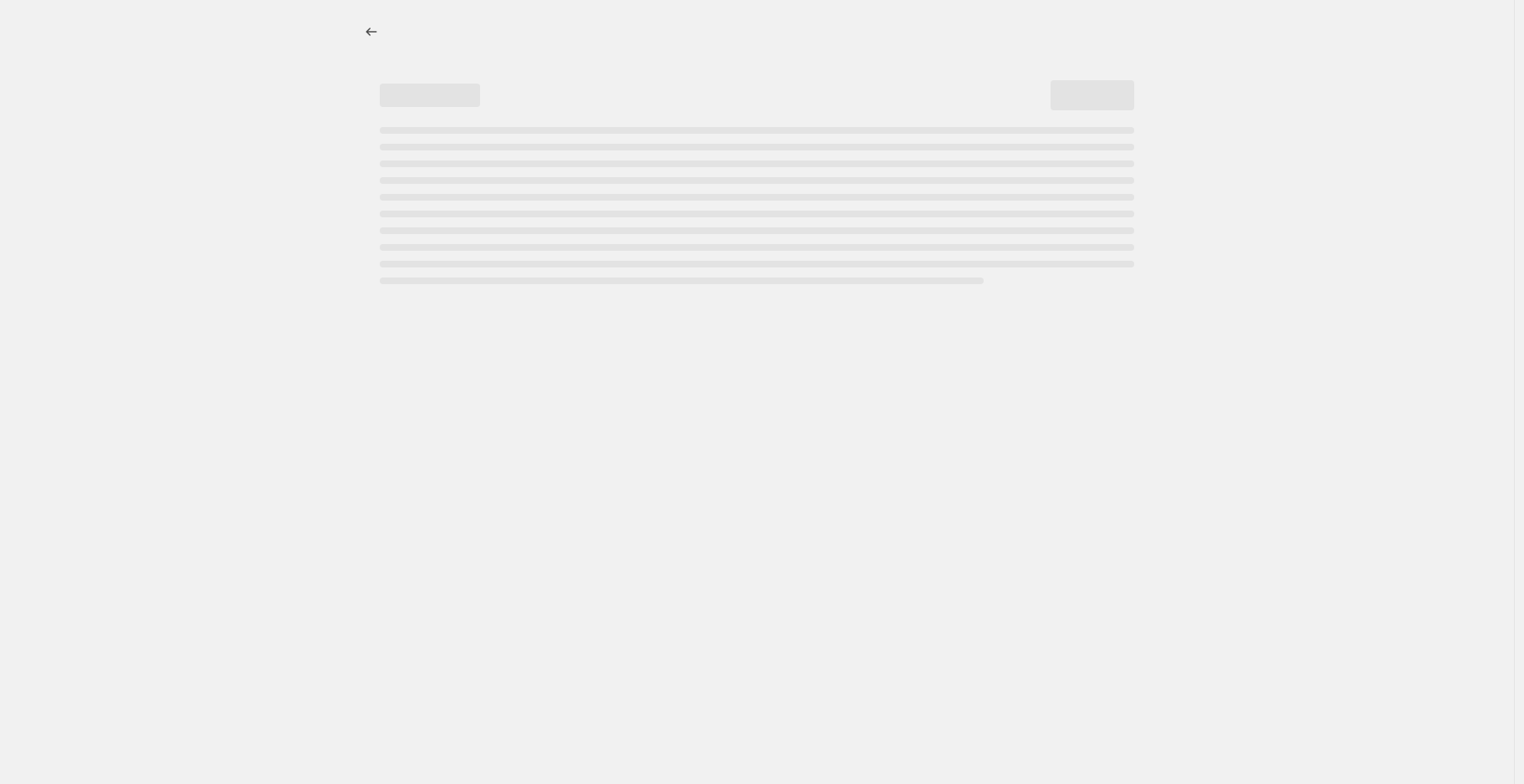
select select "not_equal"
select select "collection"
select select "not_equal"
select select "tag"
select select "not_equal"
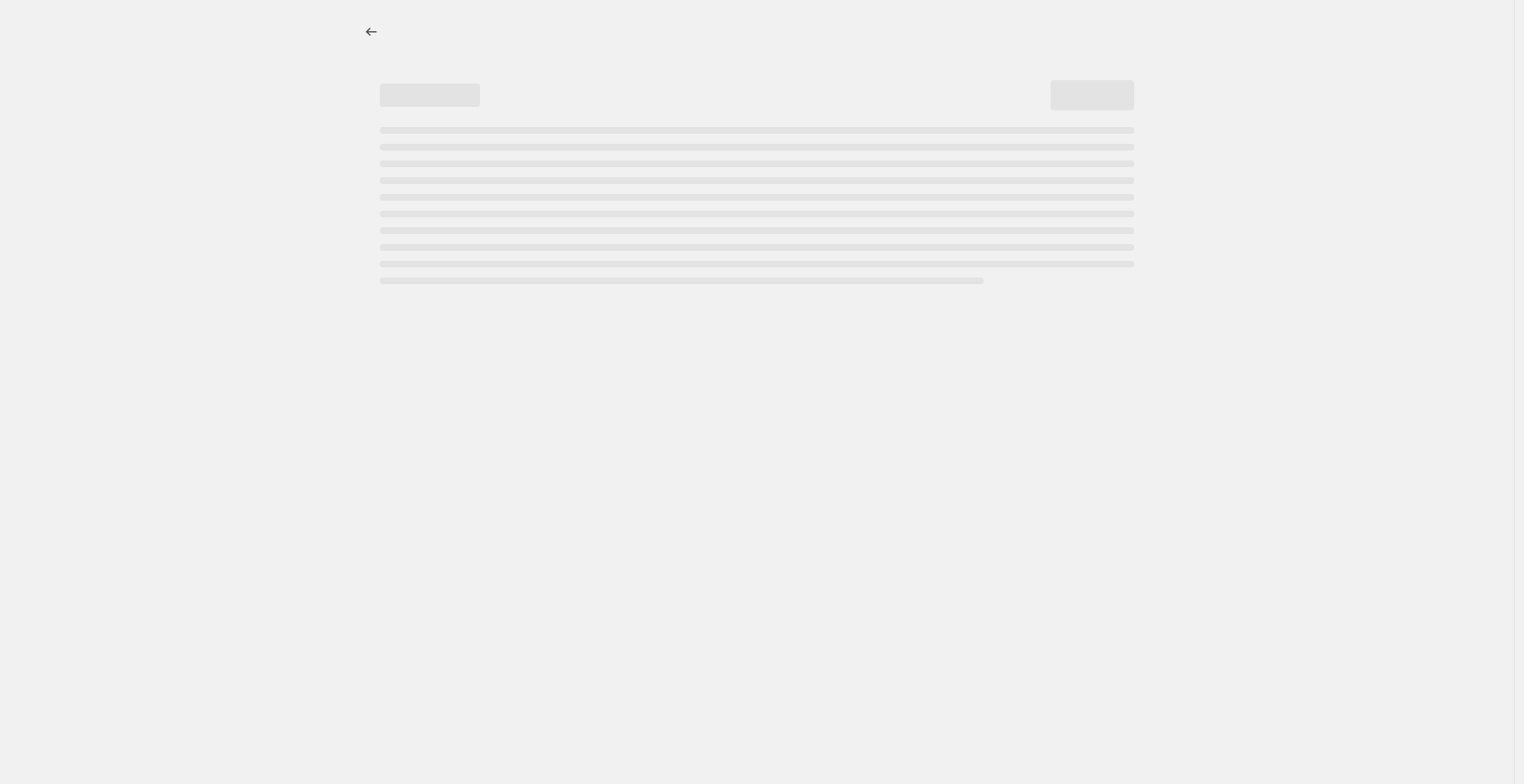
select select "not_equal"
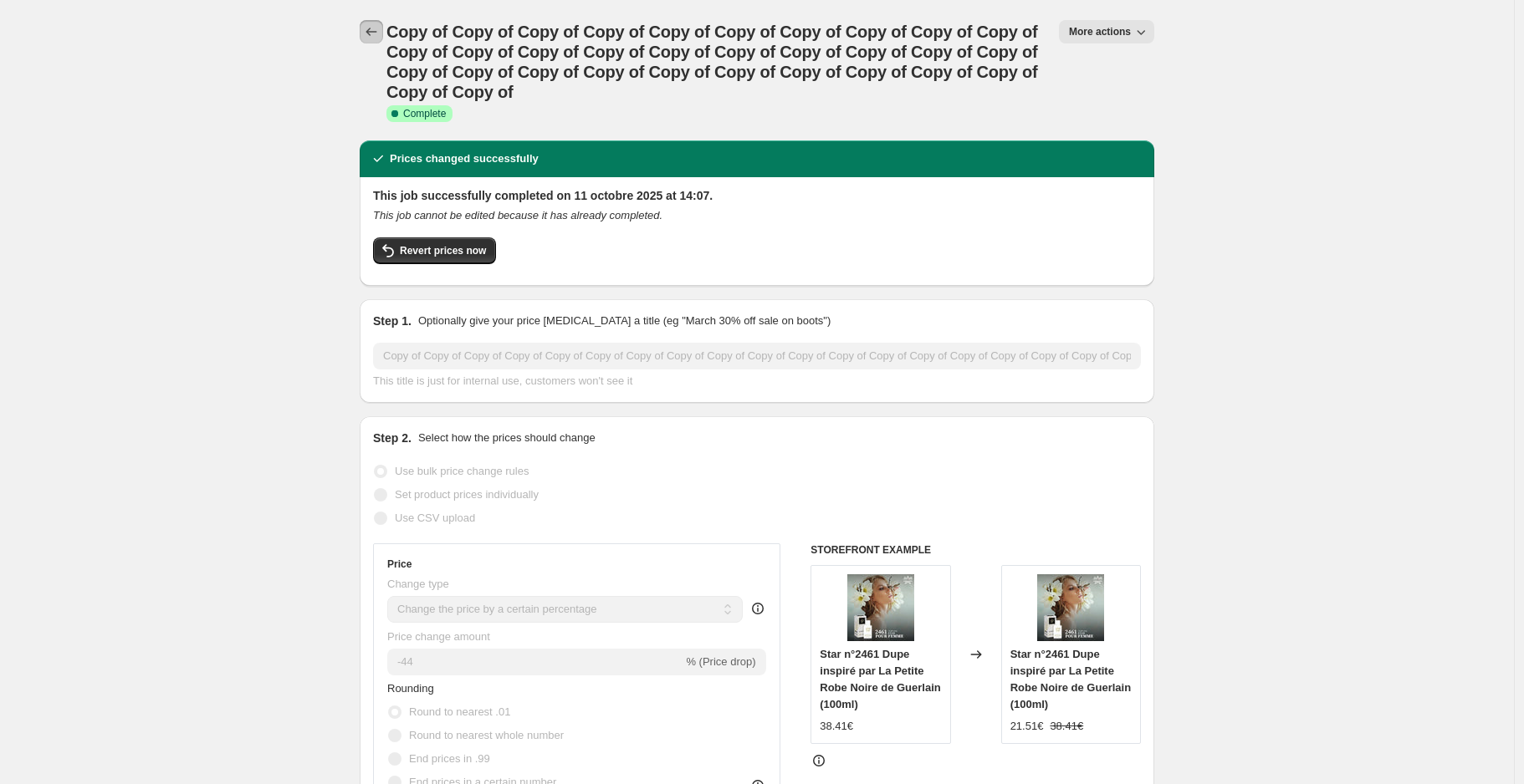
click at [377, 37] on icon "Price change jobs" at bounding box center [371, 31] width 16 height 16
